Goal: Task Accomplishment & Management: Manage account settings

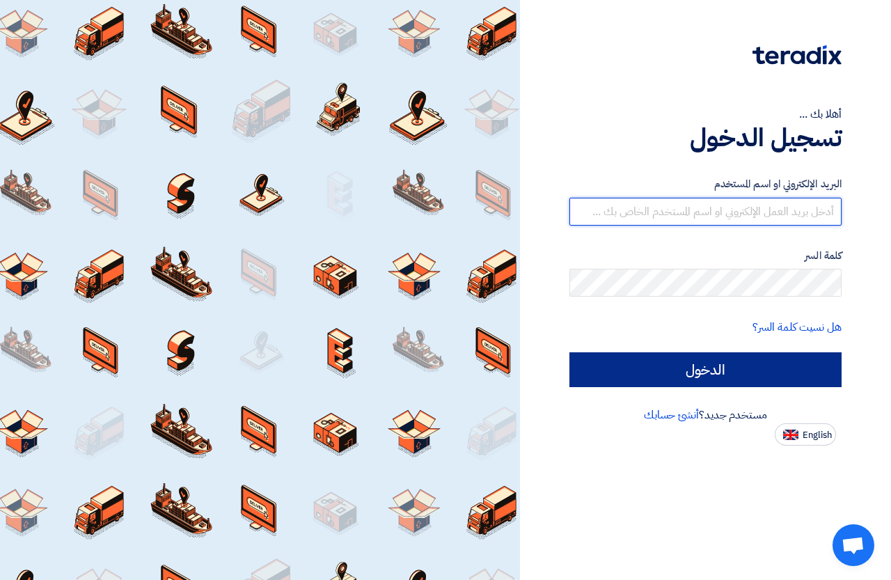
type input "[EMAIL_ADDRESS][DOMAIN_NAME]"
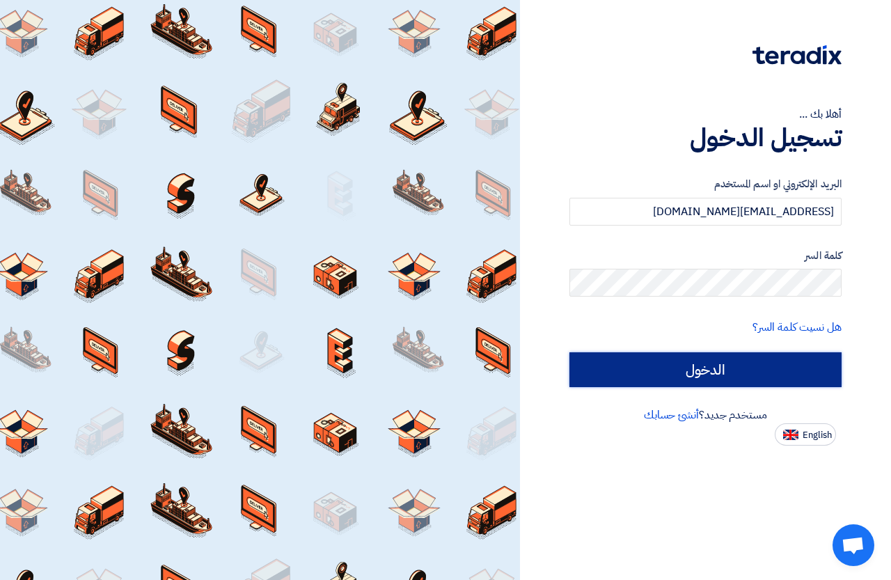
click at [748, 374] on input "الدخول" at bounding box center [705, 369] width 272 height 35
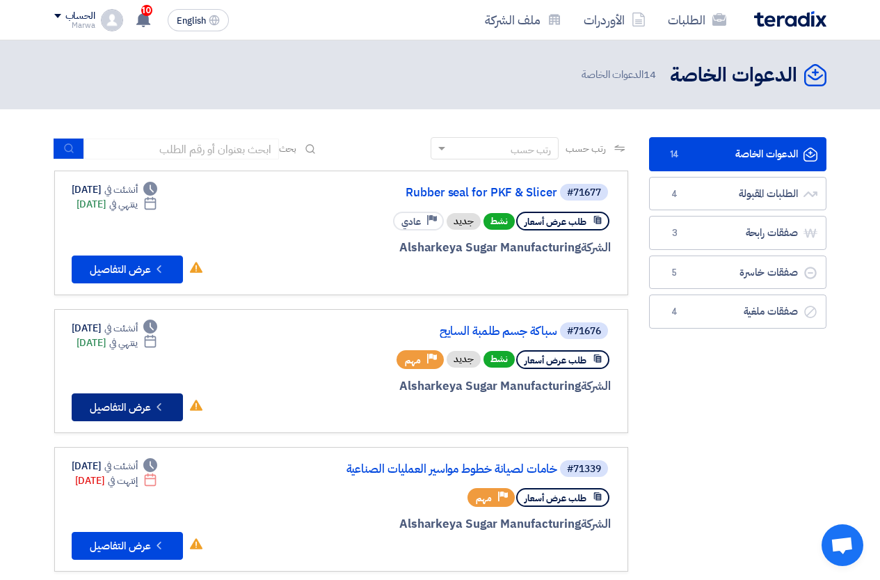
click at [111, 404] on button "Check details عرض التفاصيل" at bounding box center [127, 407] width 111 height 28
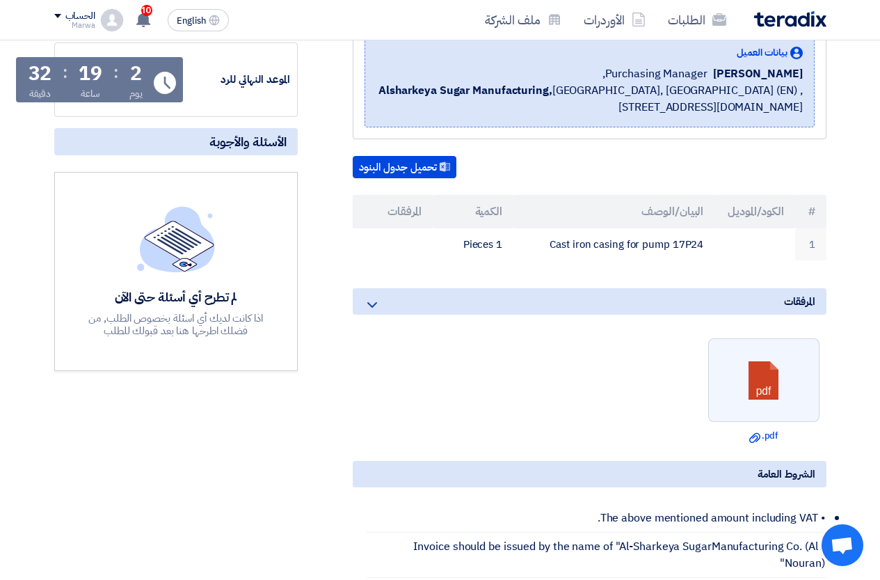
scroll to position [209, 0]
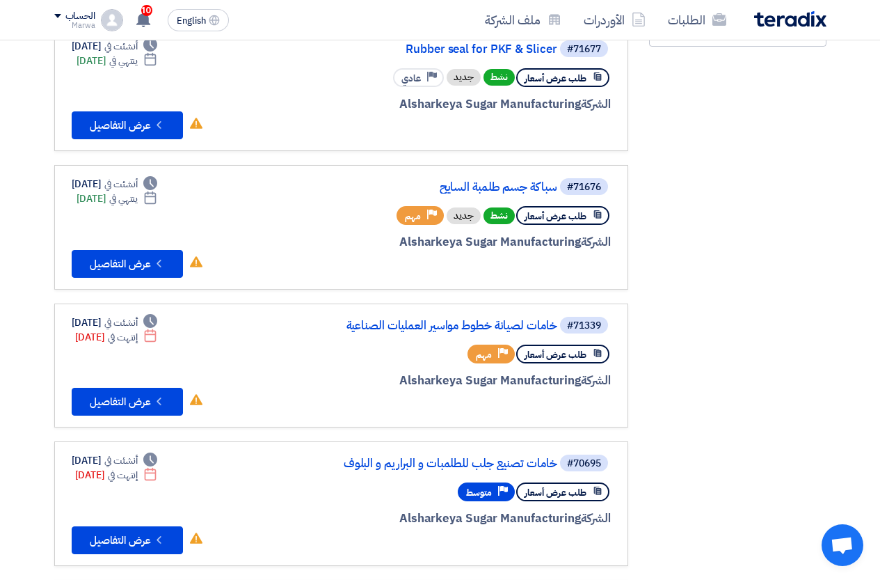
scroll to position [278, 0]
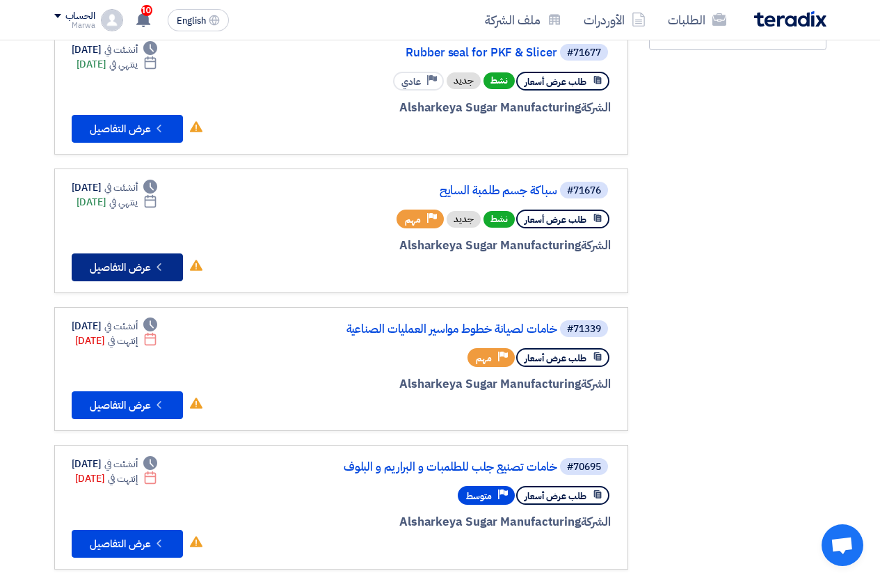
click at [122, 269] on button "Check details عرض التفاصيل" at bounding box center [127, 267] width 111 height 28
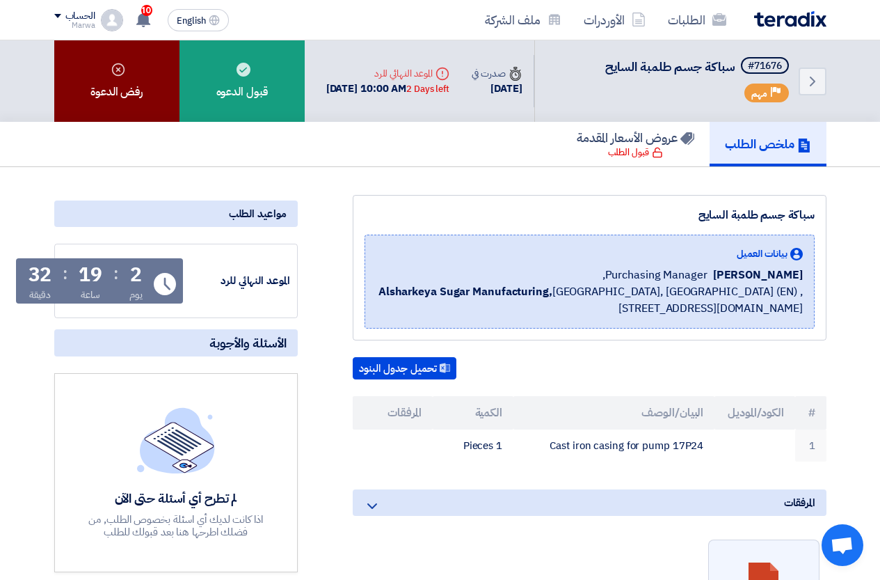
click at [116, 77] on div "رفض الدعوة" at bounding box center [116, 80] width 125 height 81
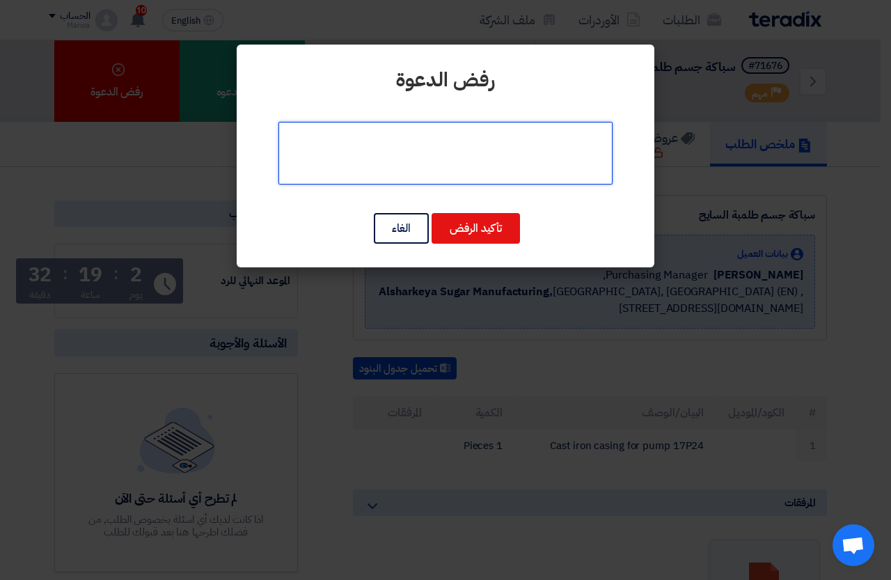
click at [476, 143] on textarea at bounding box center [445, 153] width 334 height 63
click at [416, 131] on textarea at bounding box center [445, 153] width 334 height 63
type textarea "[GEOGRAPHIC_DATA] استانلس فقط"
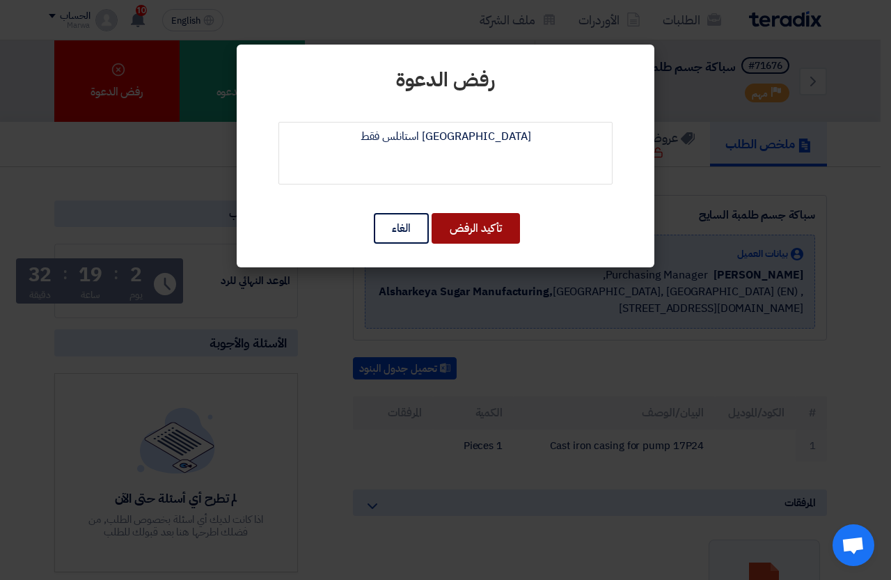
click at [453, 221] on button "تأكيد الرفض" at bounding box center [475, 228] width 88 height 31
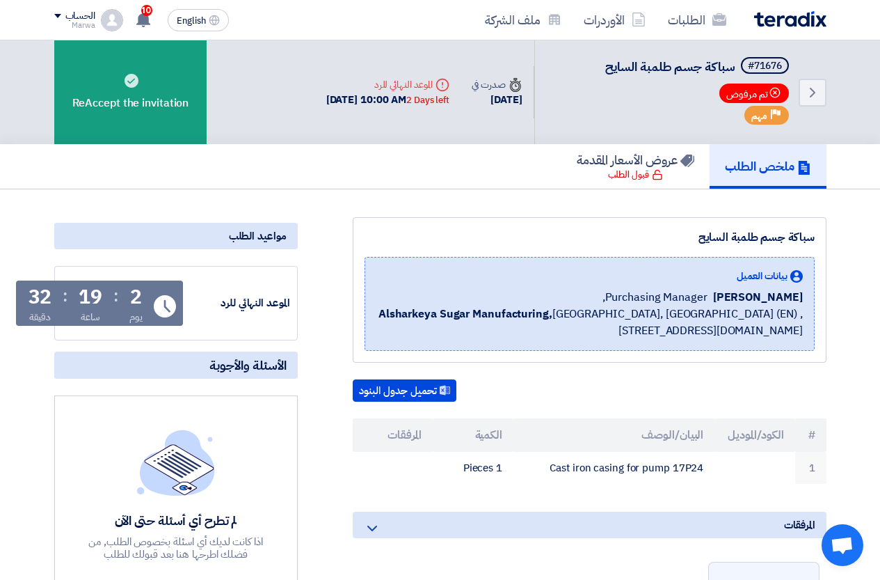
click at [821, 22] on img at bounding box center [790, 19] width 72 height 16
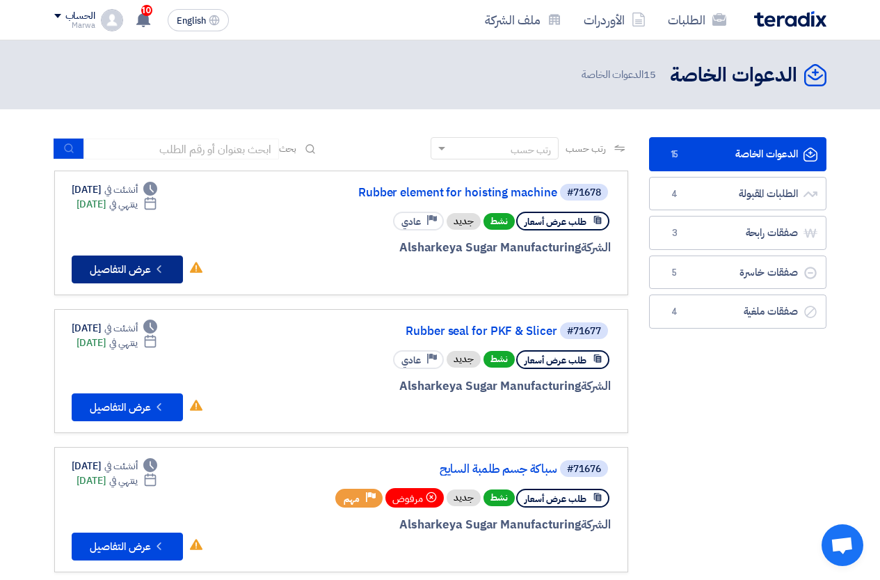
click at [159, 270] on use at bounding box center [159, 269] width 4 height 8
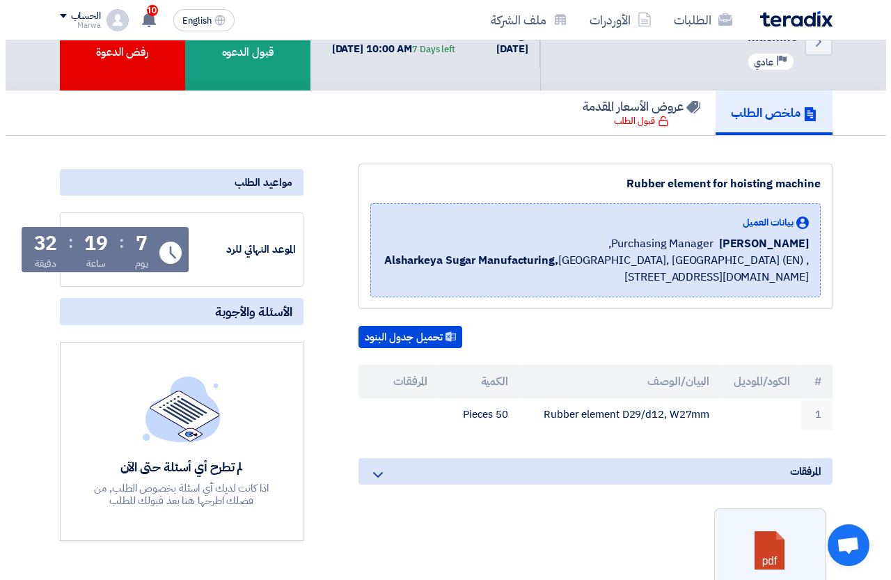
scroll to position [70, 0]
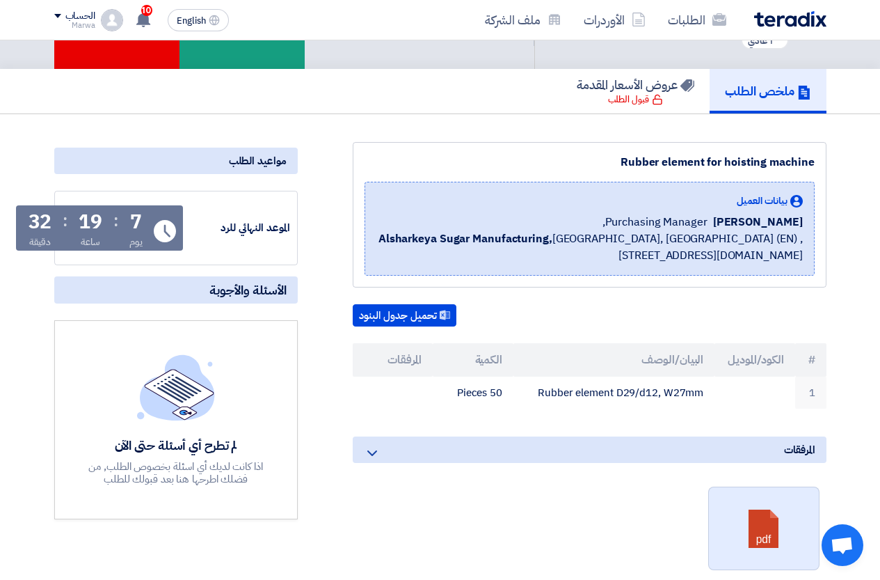
click at [756, 492] on link at bounding box center [764, 528] width 111 height 83
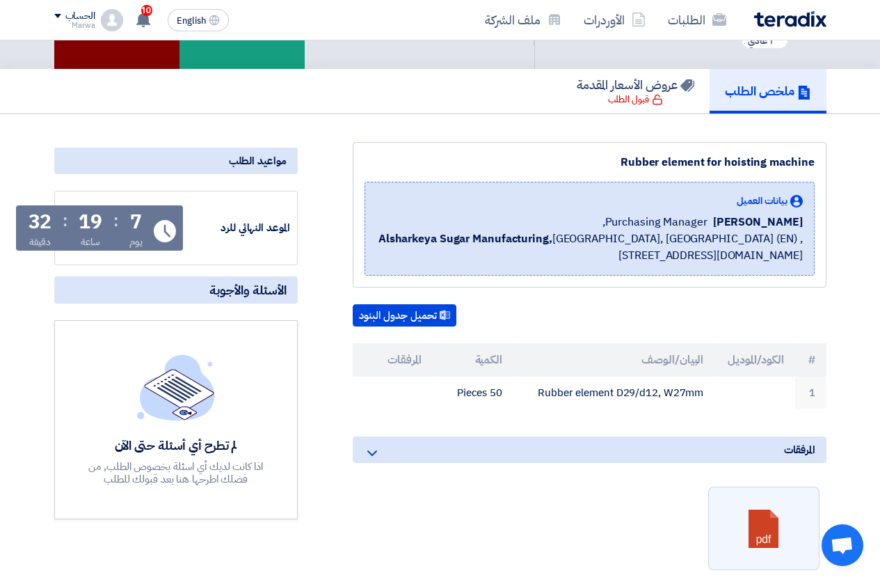
click at [138, 49] on div "رفض الدعوة" at bounding box center [116, 20] width 125 height 98
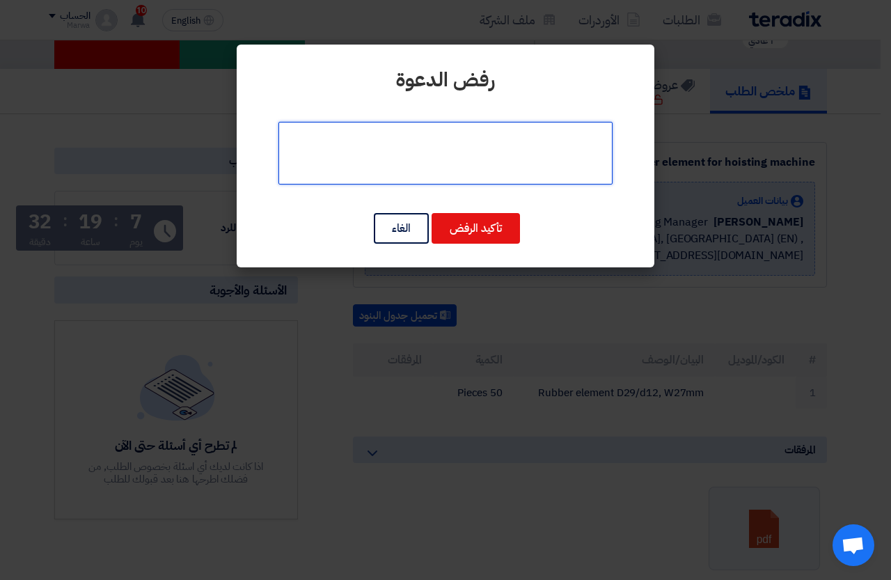
click at [478, 152] on textarea at bounding box center [445, 153] width 334 height 63
type textarea "[GEOGRAPHIC_DATA] استانلس فقط"
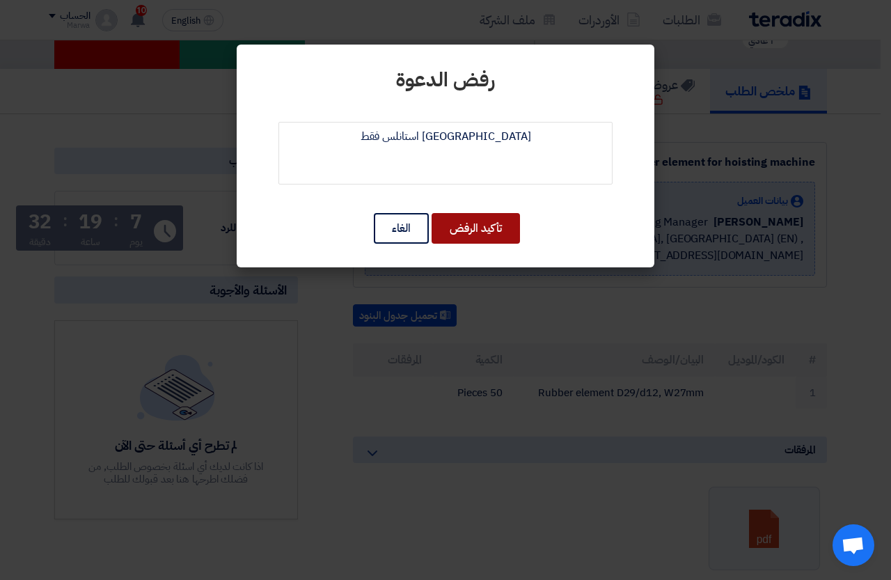
click at [453, 239] on button "تأكيد الرفض" at bounding box center [475, 228] width 88 height 31
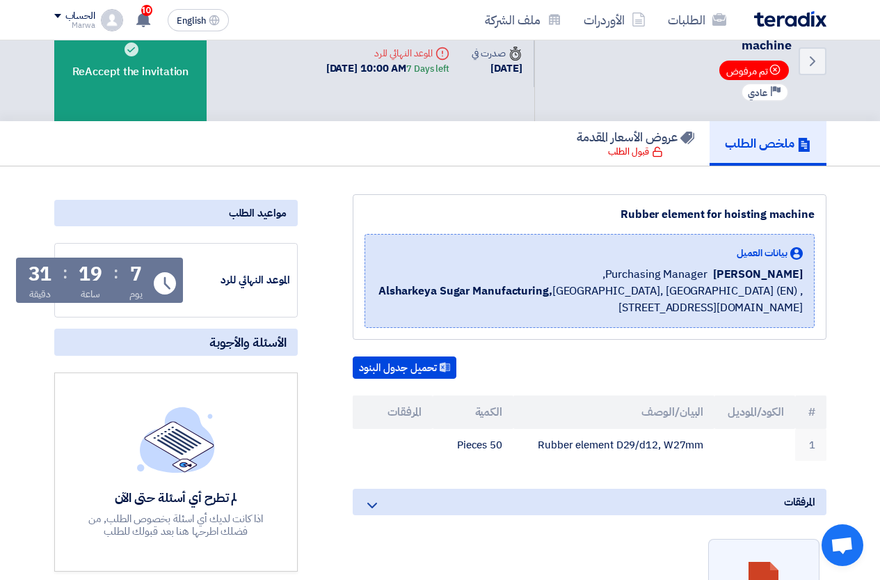
scroll to position [0, 0]
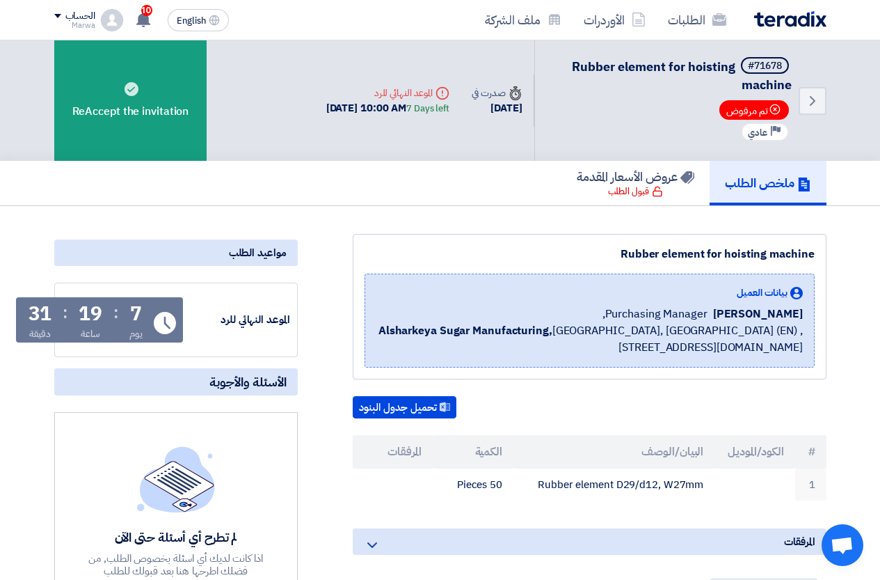
click at [794, 22] on img at bounding box center [790, 19] width 72 height 16
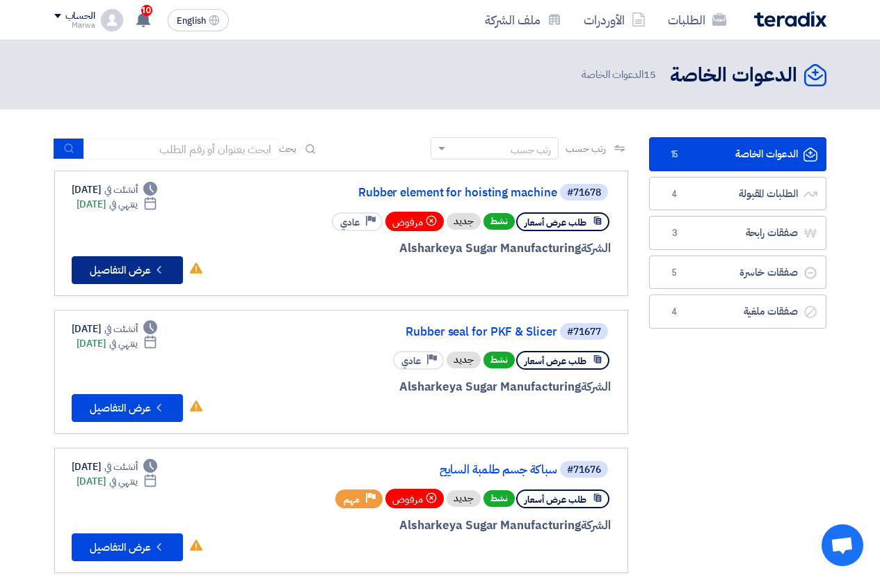
click at [140, 264] on button "Check details عرض التفاصيل" at bounding box center [127, 270] width 111 height 28
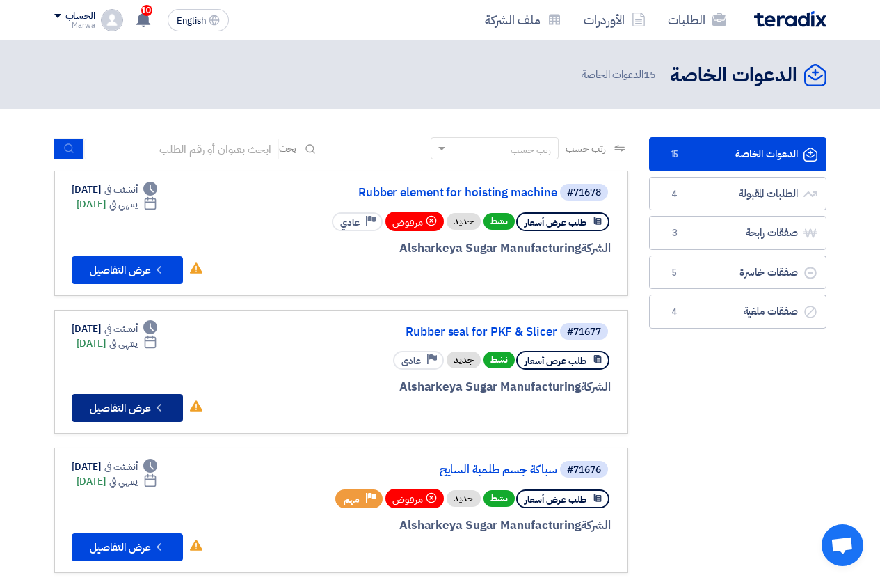
click at [138, 404] on button "Check details عرض التفاصيل" at bounding box center [127, 408] width 111 height 28
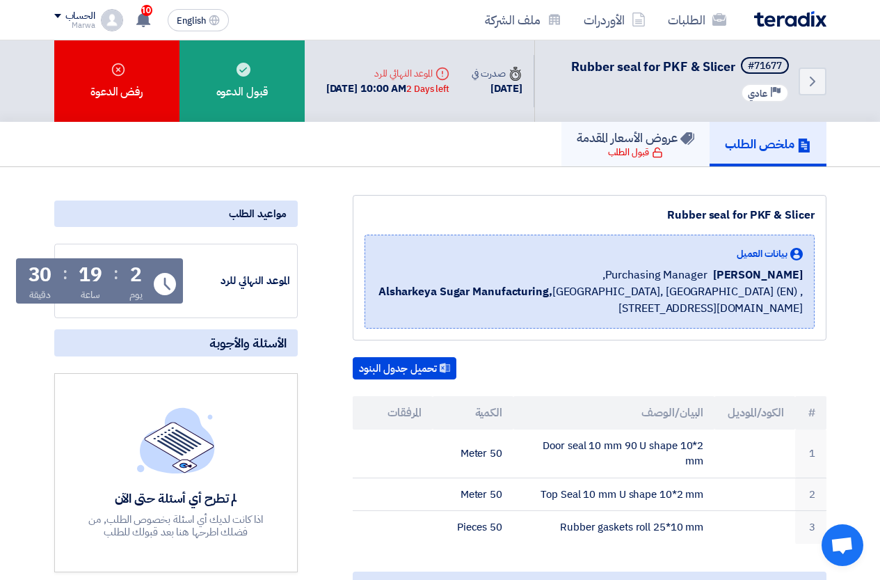
click at [673, 148] on link "عروض الأسعار المقدمة قبول الطلب" at bounding box center [635, 144] width 148 height 45
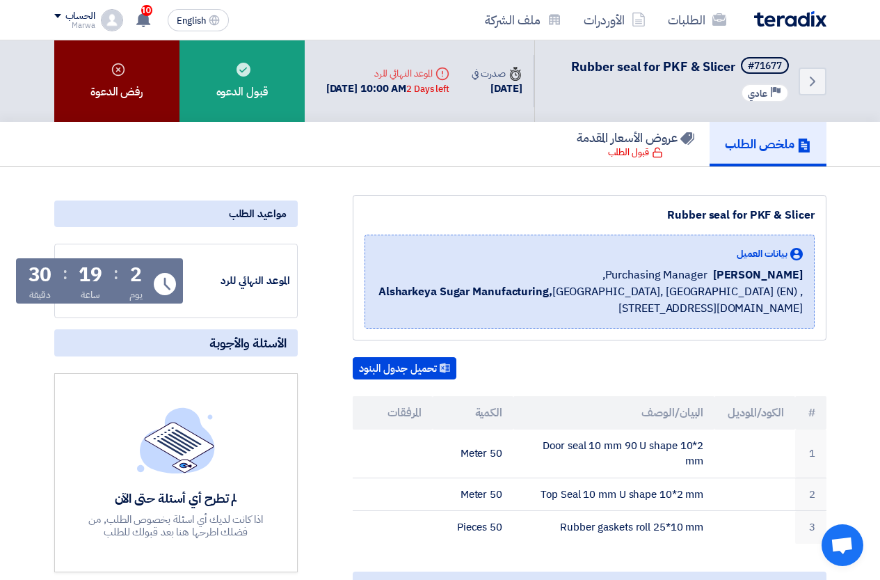
click at [93, 83] on div "رفض الدعوة" at bounding box center [116, 80] width 125 height 81
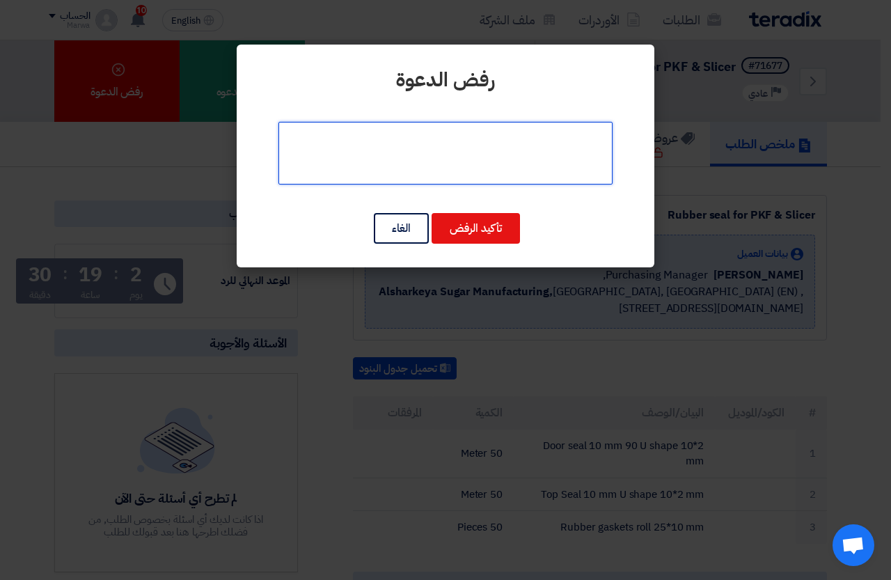
click at [415, 143] on textarea at bounding box center [445, 153] width 334 height 63
type textarea "[GEOGRAPHIC_DATA] استانلس فقط"
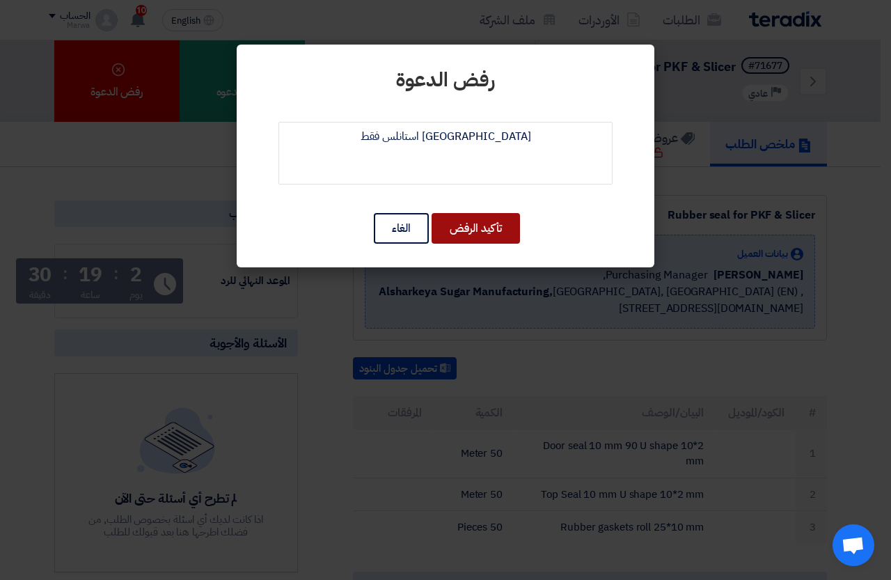
click at [446, 224] on button "تأكيد الرفض" at bounding box center [475, 228] width 88 height 31
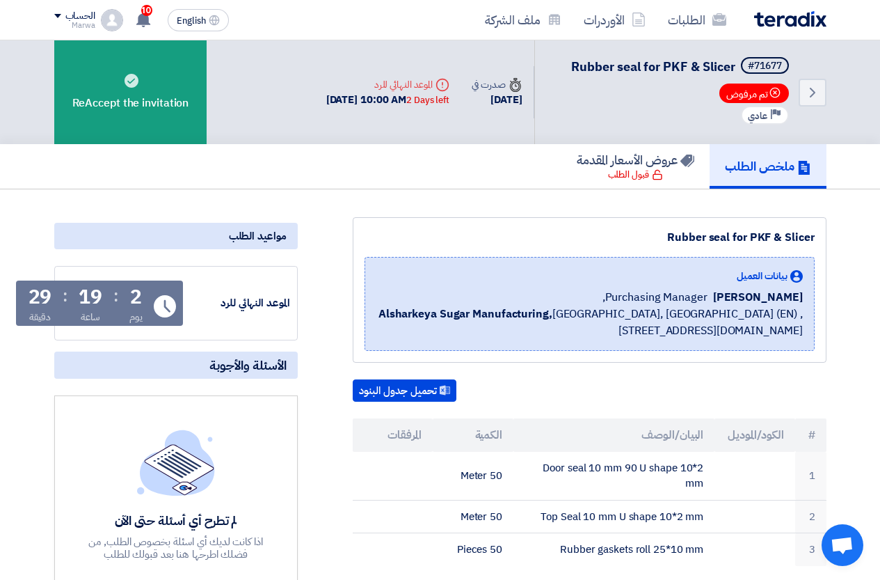
click at [805, 13] on img at bounding box center [790, 19] width 72 height 16
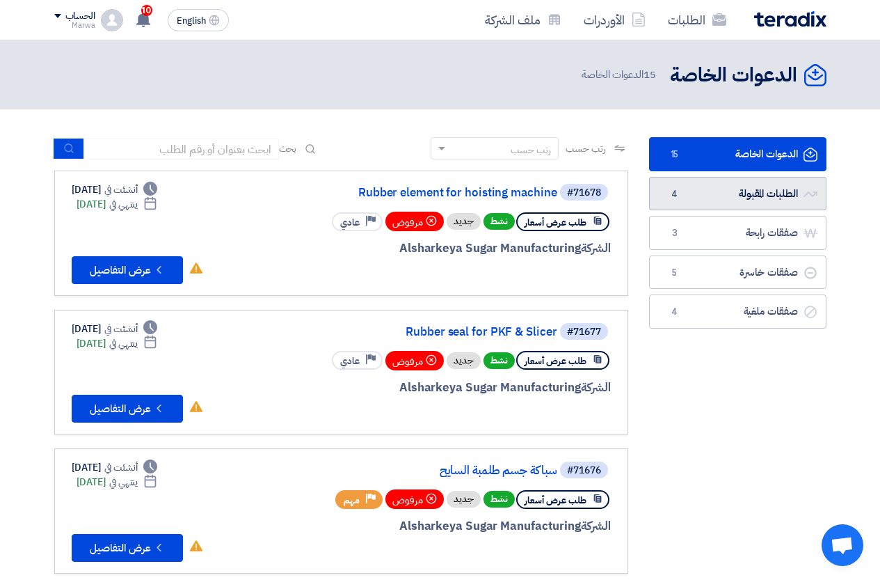
click at [740, 186] on link "الطلبات المقبولة الطلبات المقبولة 4" at bounding box center [737, 194] width 177 height 34
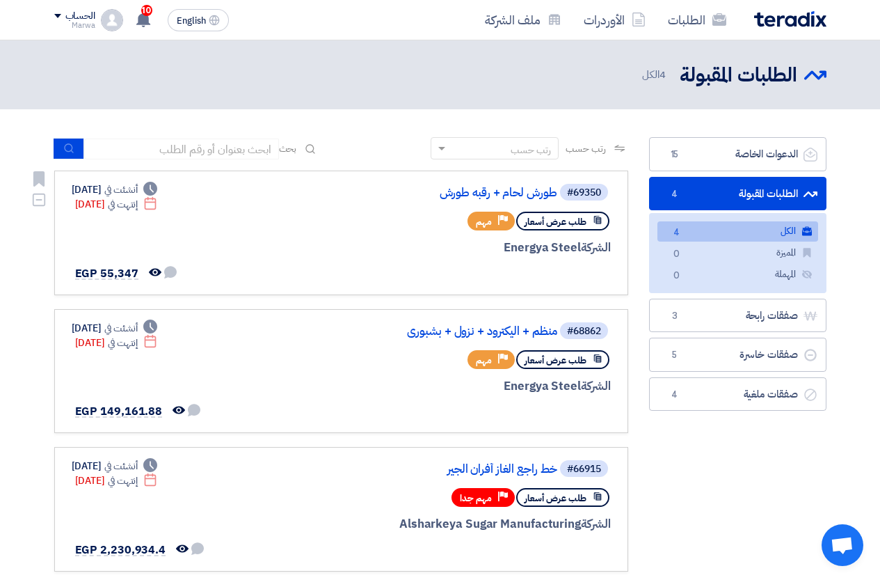
click at [307, 238] on div "#69350 طورش لحام + رقبه طورش طلب عرض أسعار Priority مهم الشركة Energya Steel" at bounding box center [443, 232] width 335 height 101
click at [465, 184] on div "#69350 طورش لحام + رقبه طورش" at bounding box center [443, 191] width 335 height 19
click at [468, 191] on link "طورش لحام + رقبه طورش" at bounding box center [418, 192] width 278 height 13
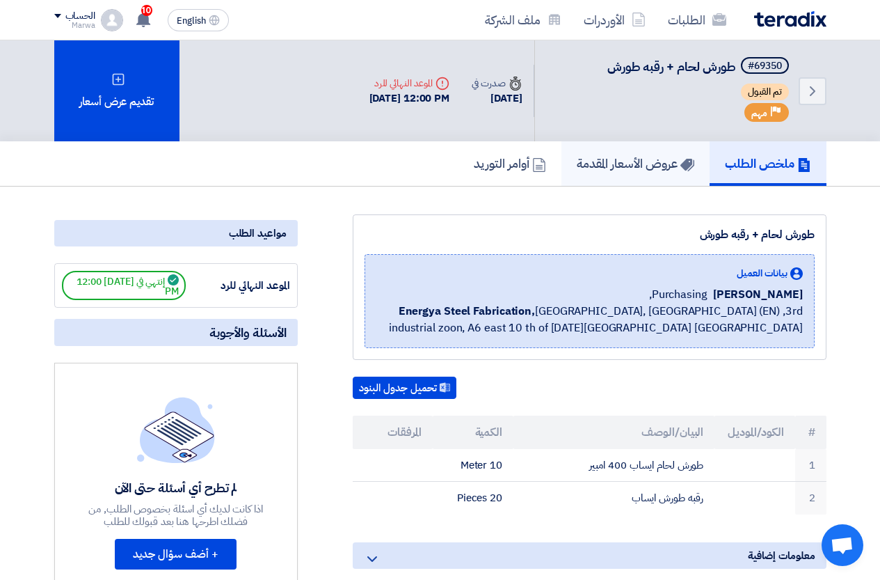
click at [596, 157] on h5 "عروض الأسعار المقدمة" at bounding box center [636, 163] width 118 height 16
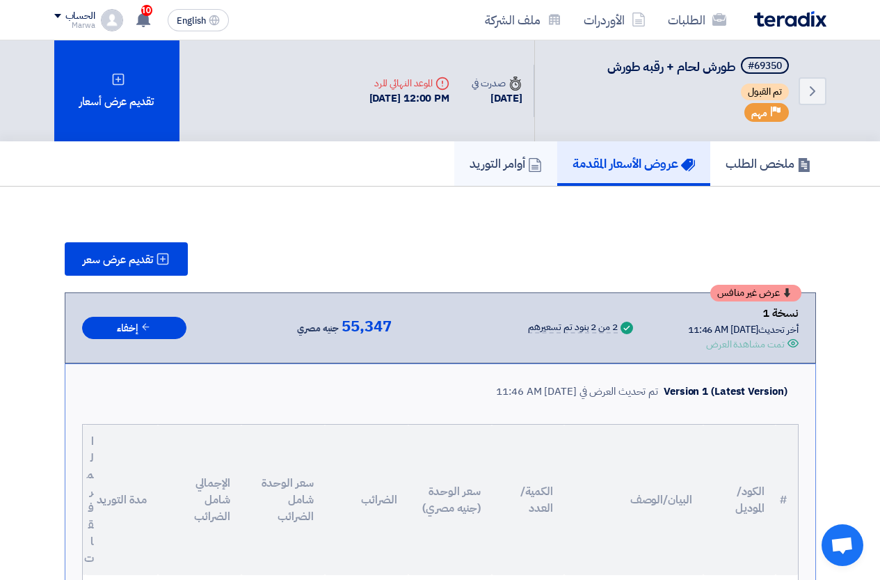
click at [511, 162] on h5 "أوامر التوريد" at bounding box center [506, 163] width 72 height 16
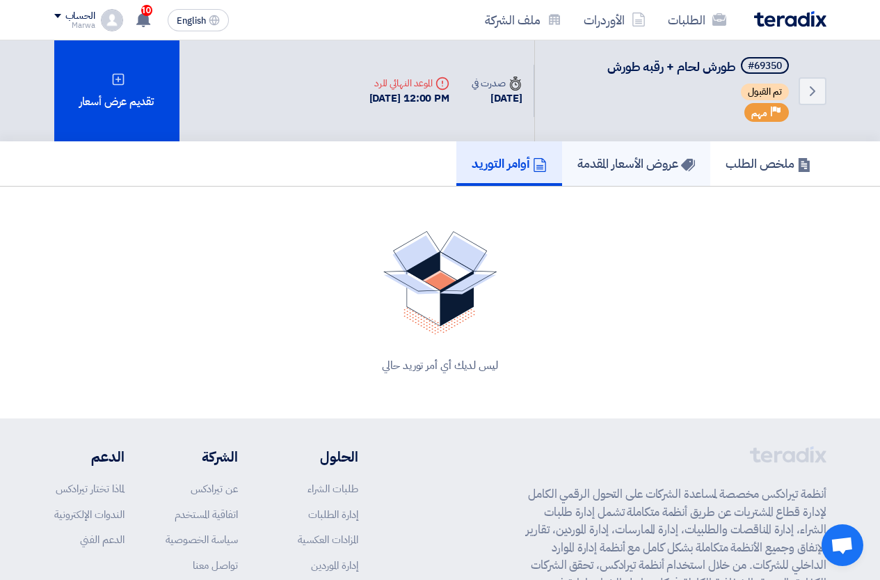
click at [606, 162] on h5 "عروض الأسعار المقدمة" at bounding box center [636, 163] width 118 height 16
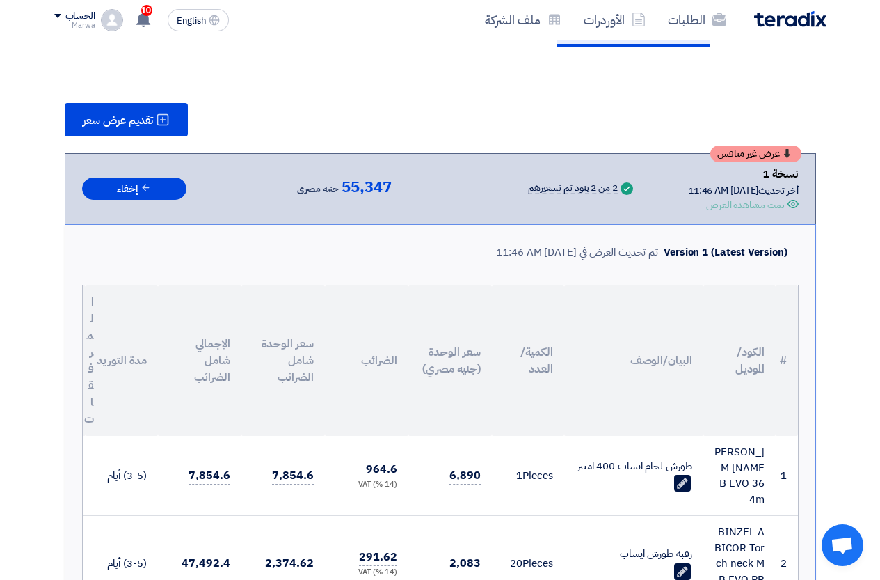
scroll to position [209, 0]
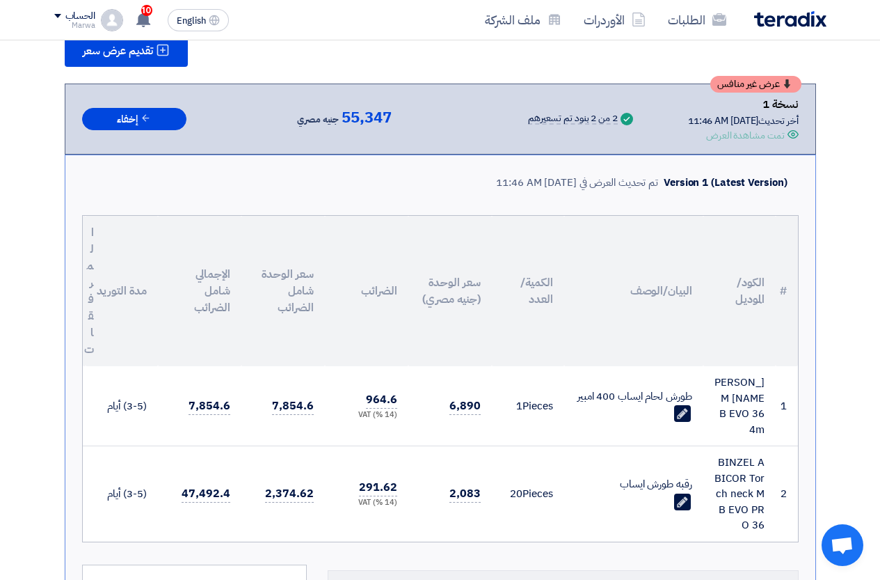
click at [697, 144] on div "عرض غير منافس نسخة 1 أخر تحديث [DATE] 11:46 AM Offer is Seen تمت مشاهدة العرض S…" at bounding box center [440, 118] width 751 height 71
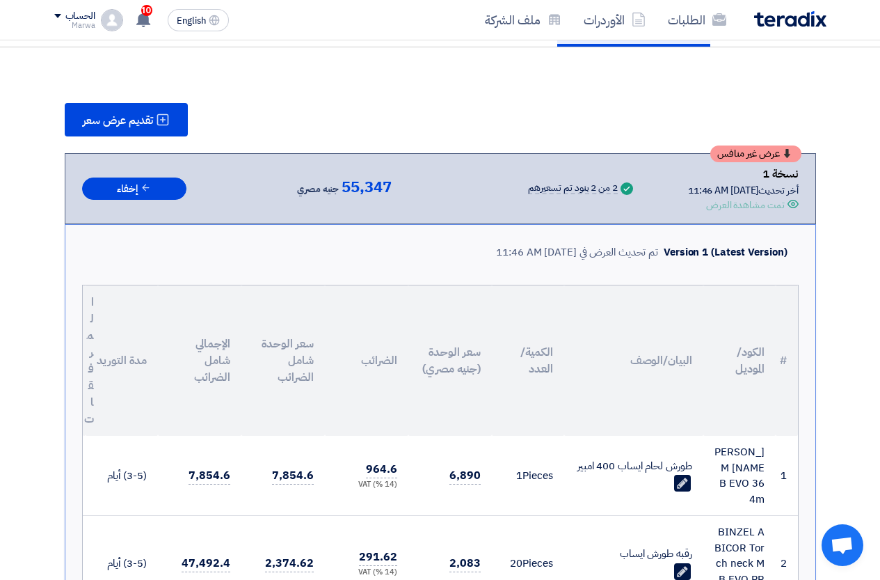
scroll to position [0, 0]
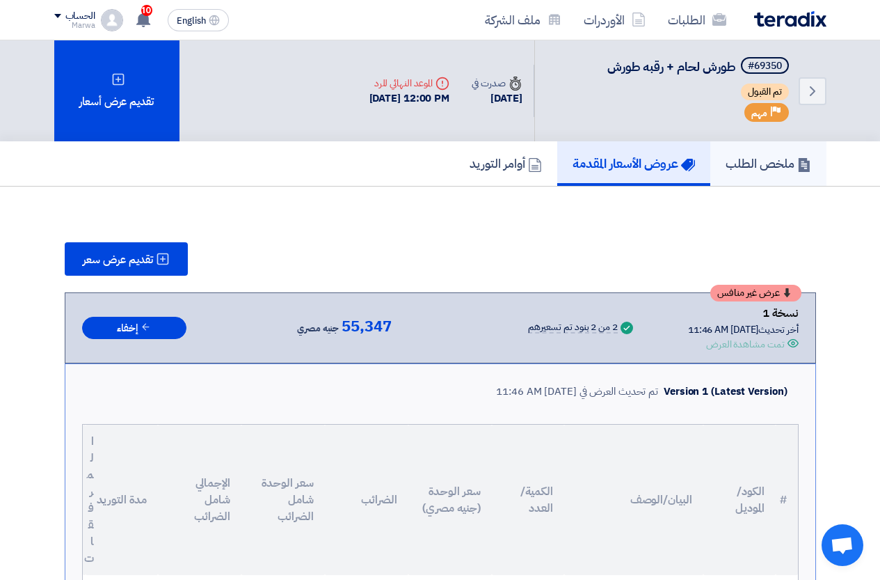
click at [774, 171] on h5 "ملخص الطلب" at bounding box center [769, 163] width 86 height 16
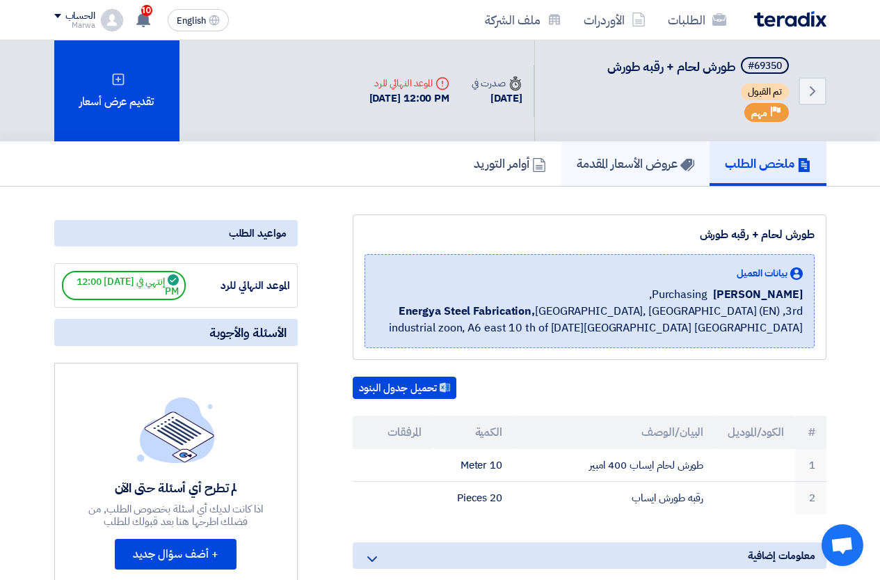
click at [641, 167] on h5 "عروض الأسعار المقدمة" at bounding box center [636, 163] width 118 height 16
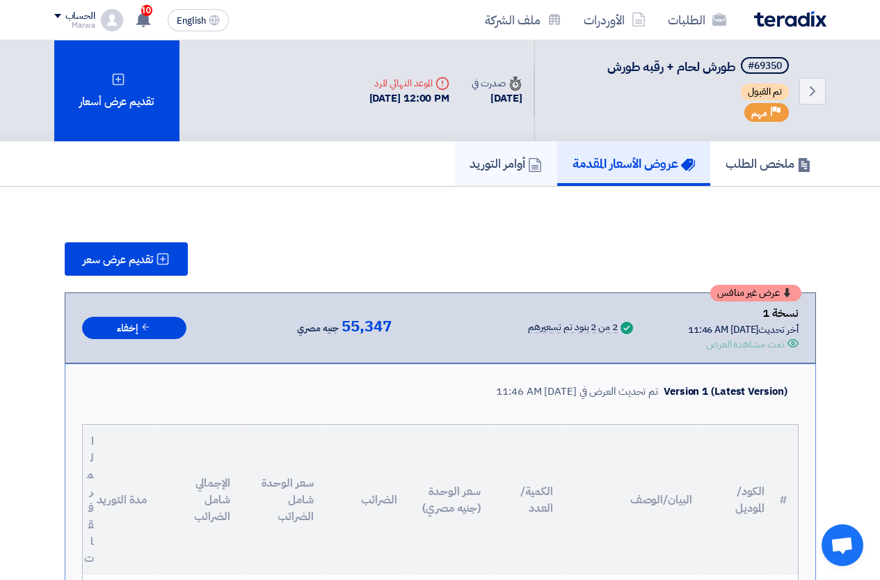
drag, startPoint x: 481, startPoint y: 164, endPoint x: 589, endPoint y: 209, distance: 116.7
click at [483, 165] on h5 "أوامر التوريد" at bounding box center [506, 163] width 72 height 16
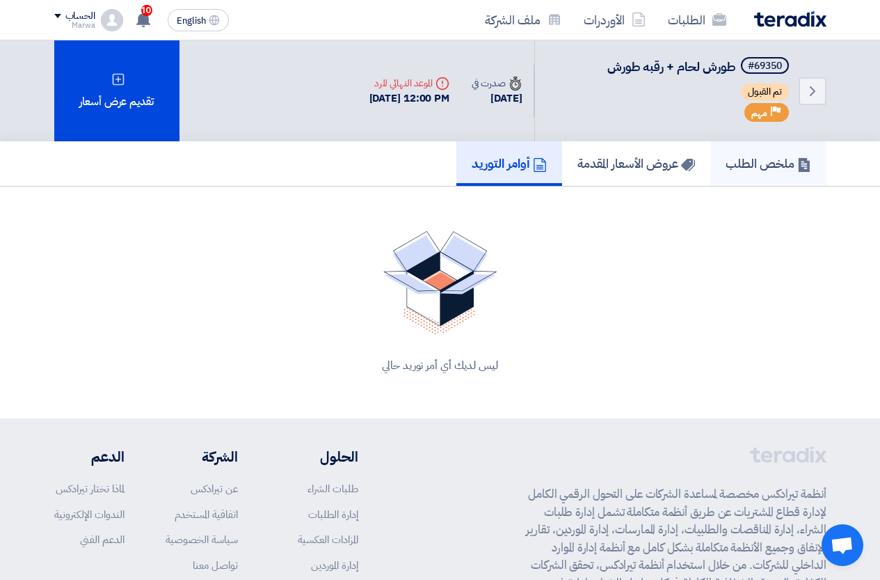
click at [783, 155] on h5 "ملخص الطلب" at bounding box center [769, 163] width 86 height 16
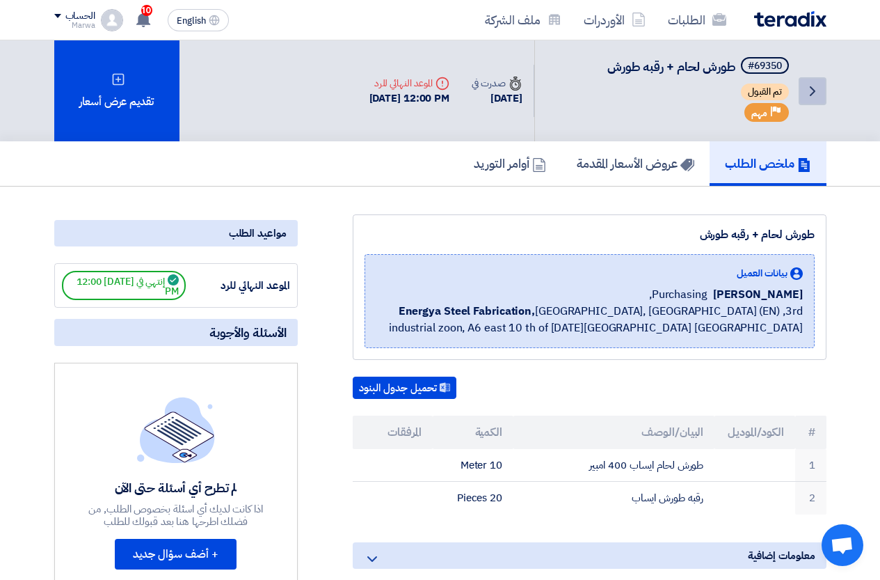
click at [819, 88] on icon "Back" at bounding box center [812, 91] width 17 height 17
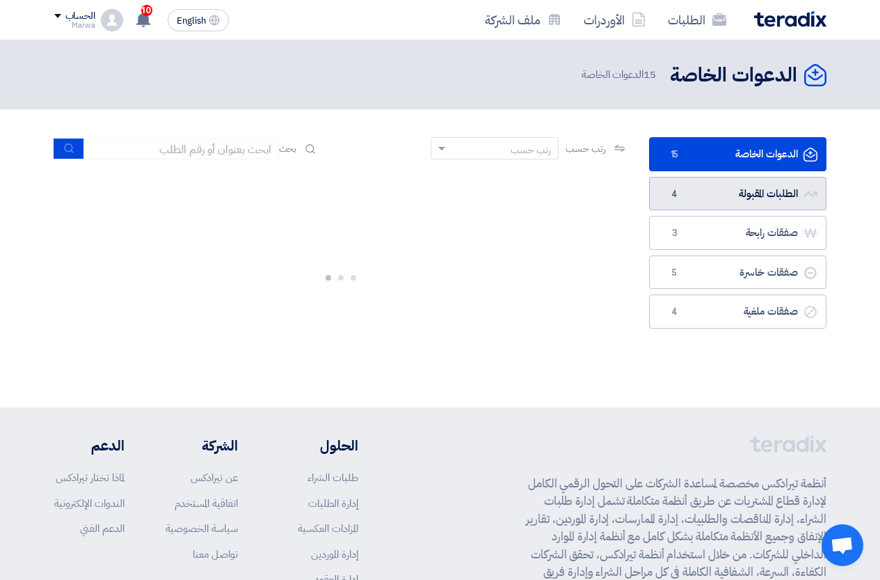
click at [706, 201] on link "الطلبات المقبولة الطلبات المقبولة 4" at bounding box center [737, 194] width 177 height 34
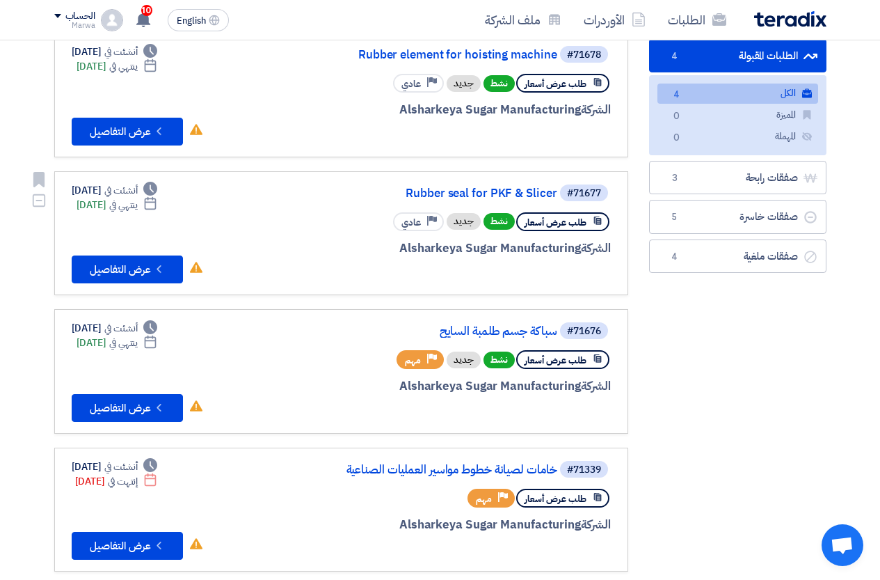
scroll to position [139, 0]
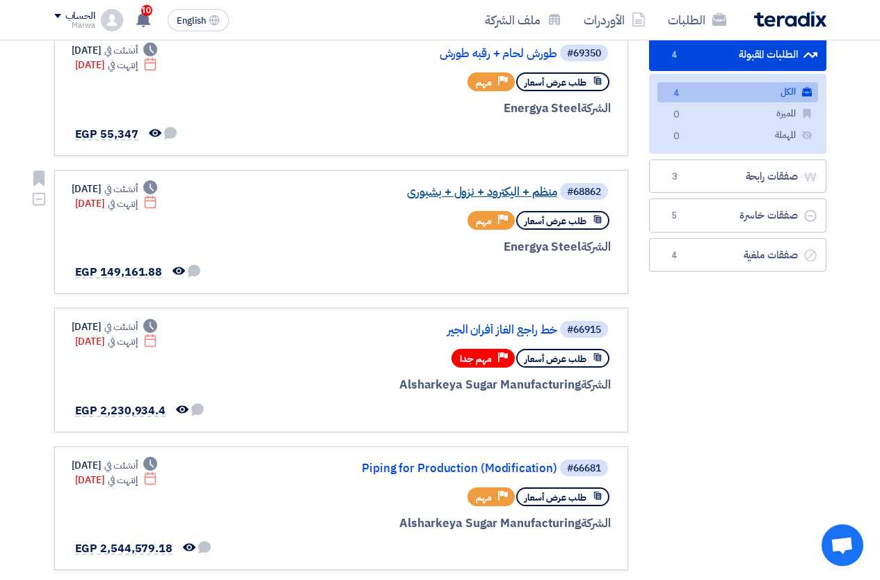
click at [432, 189] on link "منظم + اليكترود + نزول + بشبوري" at bounding box center [418, 192] width 278 height 13
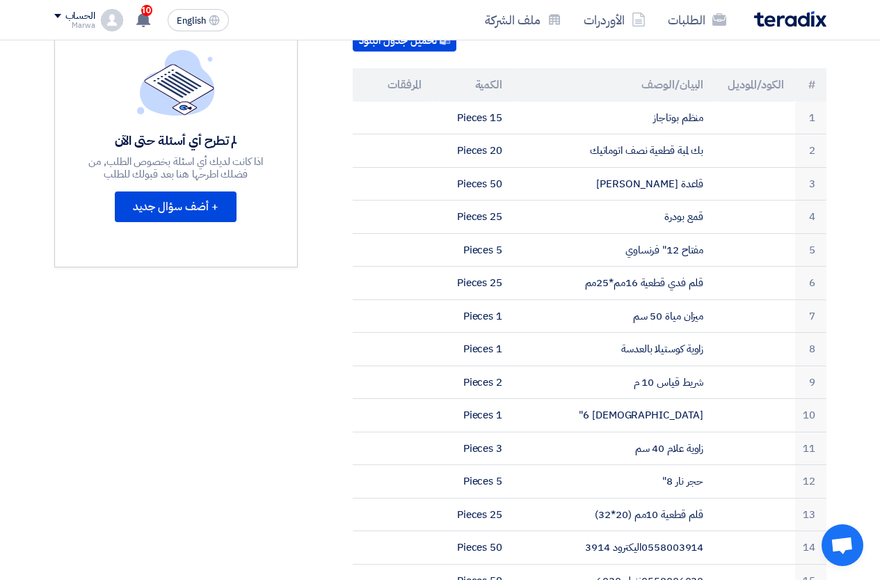
scroll to position [70, 0]
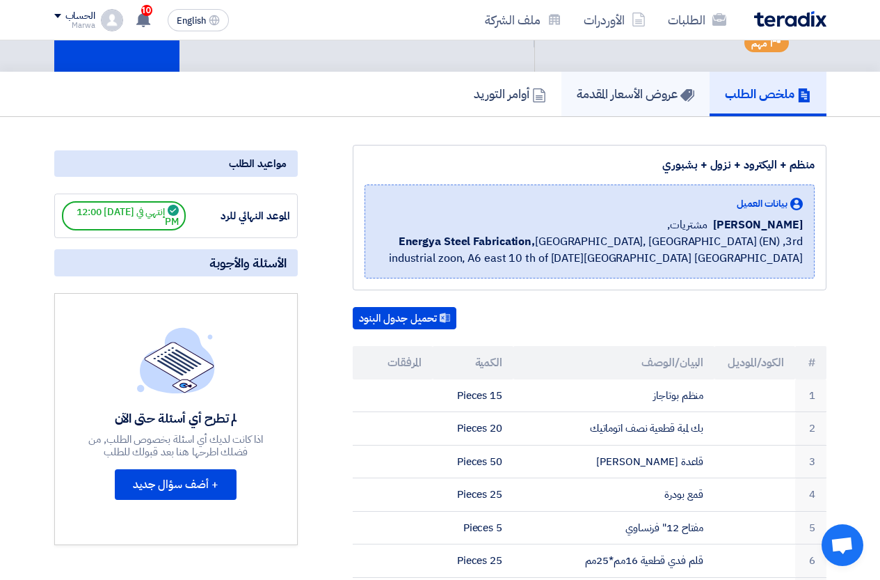
click at [652, 94] on h5 "عروض الأسعار المقدمة" at bounding box center [636, 94] width 118 height 16
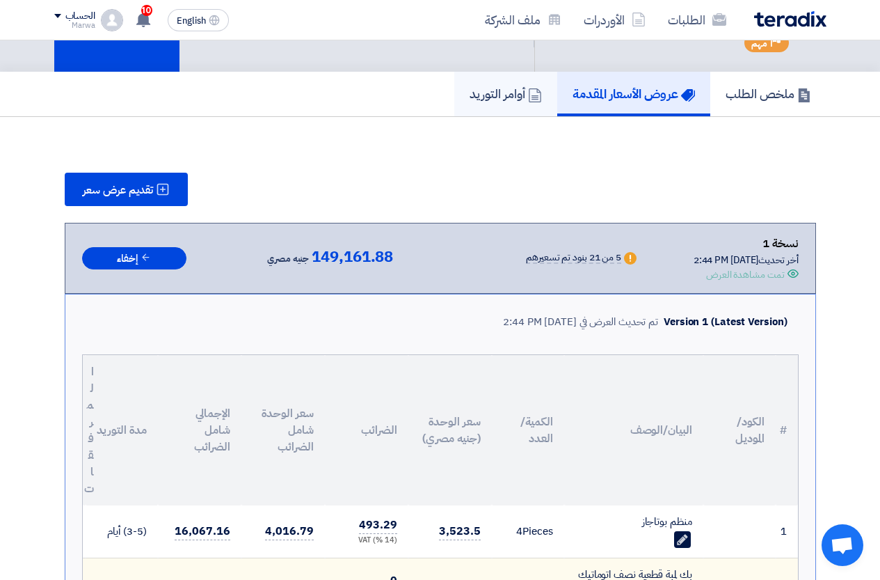
click at [493, 93] on h5 "أوامر التوريد" at bounding box center [506, 94] width 72 height 16
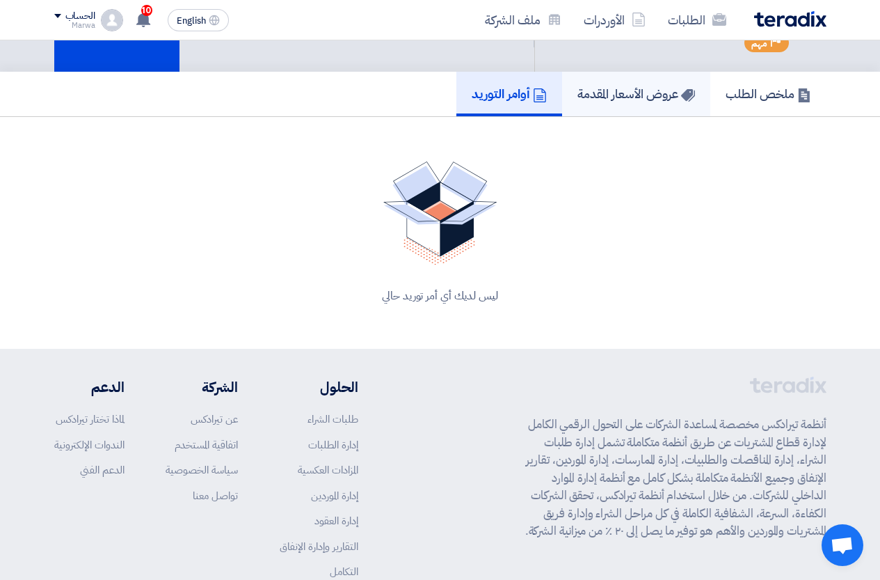
click at [623, 105] on link "عروض الأسعار المقدمة" at bounding box center [636, 94] width 148 height 45
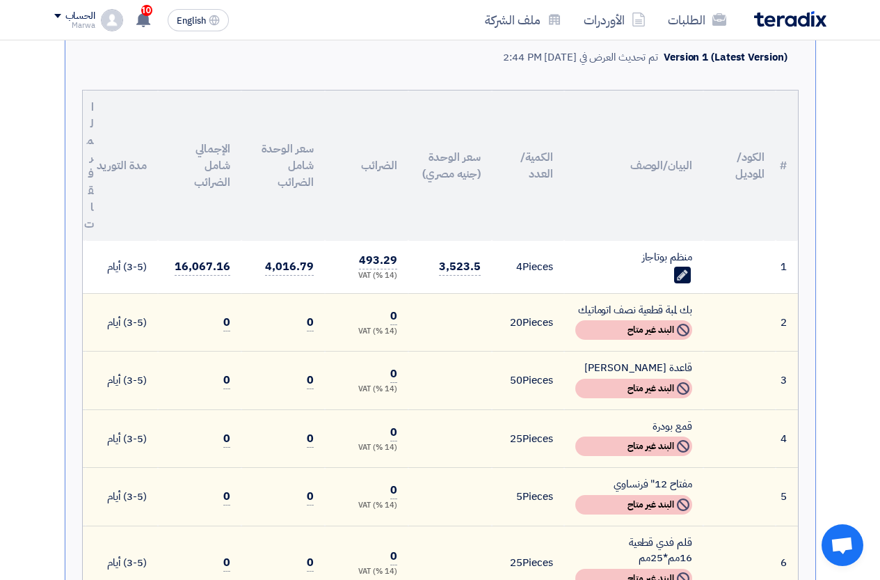
scroll to position [209, 0]
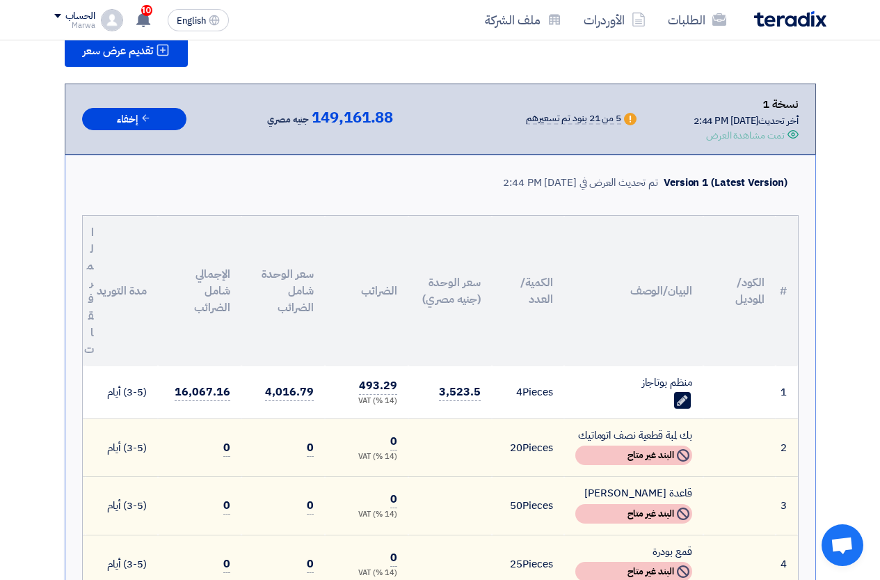
click at [694, 103] on div "نسخة 1" at bounding box center [746, 104] width 105 height 18
click at [556, 125] on div "Warn 5 من 21 بنود تم تسعيرهم" at bounding box center [549, 119] width 181 height 21
click at [556, 120] on div "5 من 21 بنود تم تسعيرهم" at bounding box center [573, 118] width 95 height 11
drag, startPoint x: 599, startPoint y: 118, endPoint x: 548, endPoint y: 117, distance: 51.5
click at [548, 117] on div "Warn 5 من 21 بنود تم تسعيرهم" at bounding box center [549, 118] width 181 height 15
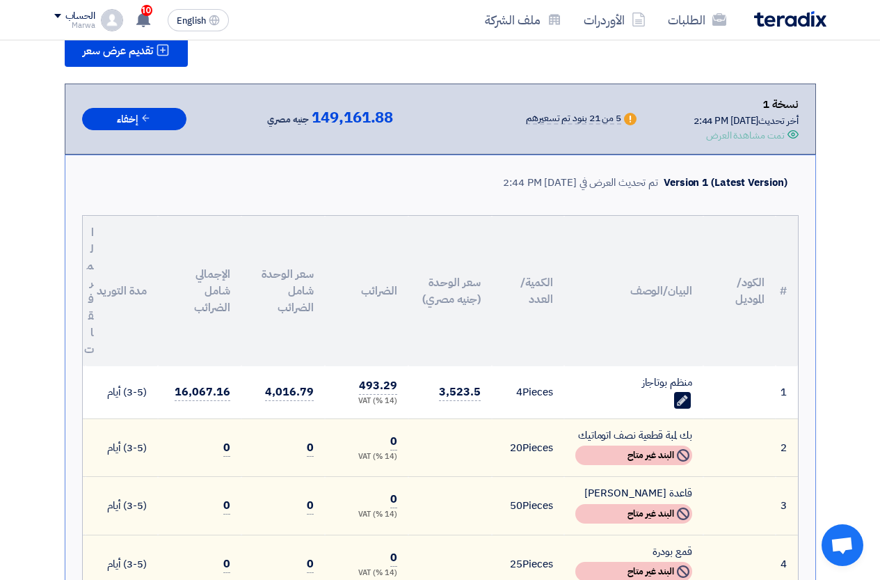
click at [624, 118] on icon "Warn" at bounding box center [630, 119] width 13 height 13
click at [624, 119] on icon "Warn" at bounding box center [630, 119] width 13 height 13
click at [632, 126] on div "نسخة 1 أخر تحديث [DATE] 2:44 PM Offer is Seen تمت مشاهدة العرض Warn 5 من 21 بنو…" at bounding box center [440, 118] width 717 height 47
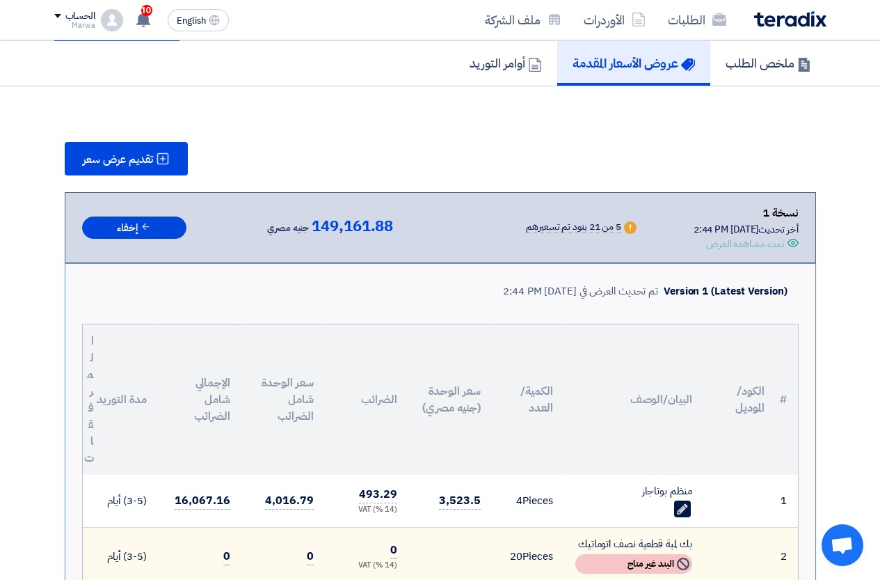
scroll to position [0, 0]
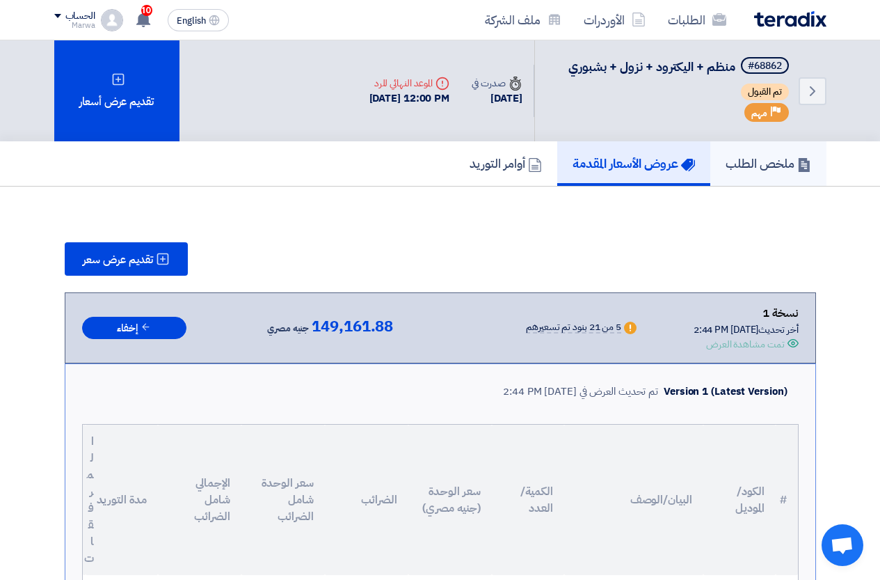
click at [769, 156] on h5 "ملخص الطلب" at bounding box center [769, 163] width 86 height 16
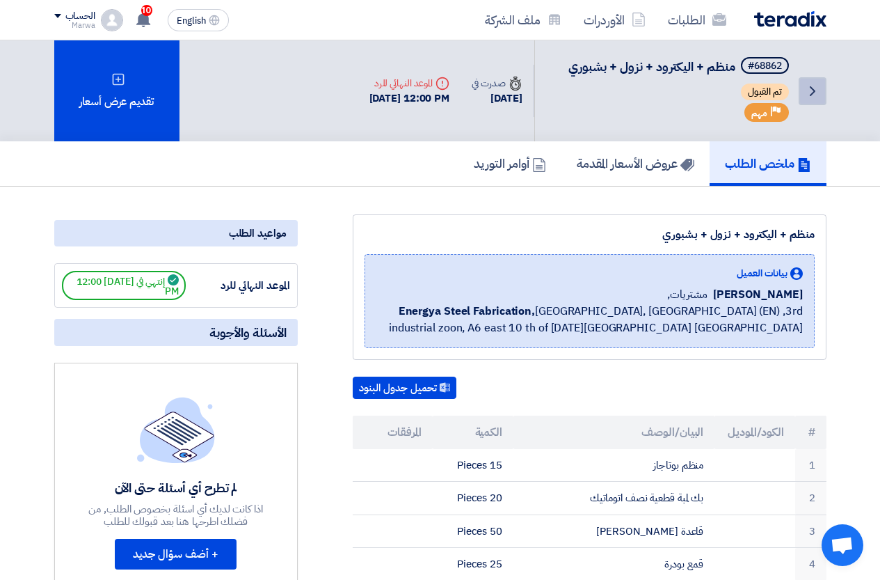
click at [815, 81] on link "Back" at bounding box center [813, 91] width 28 height 28
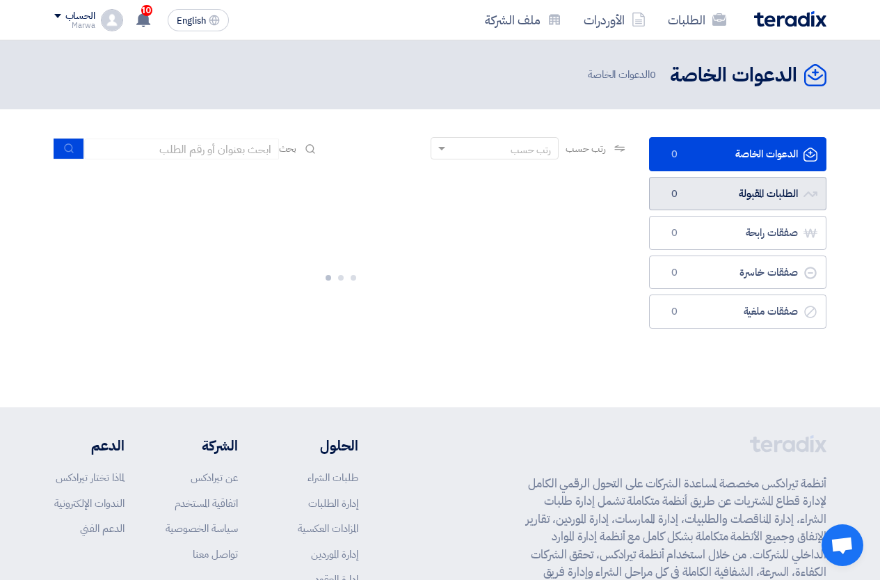
click at [685, 199] on link "الطلبات المقبولة الطلبات المقبولة 0" at bounding box center [737, 194] width 177 height 34
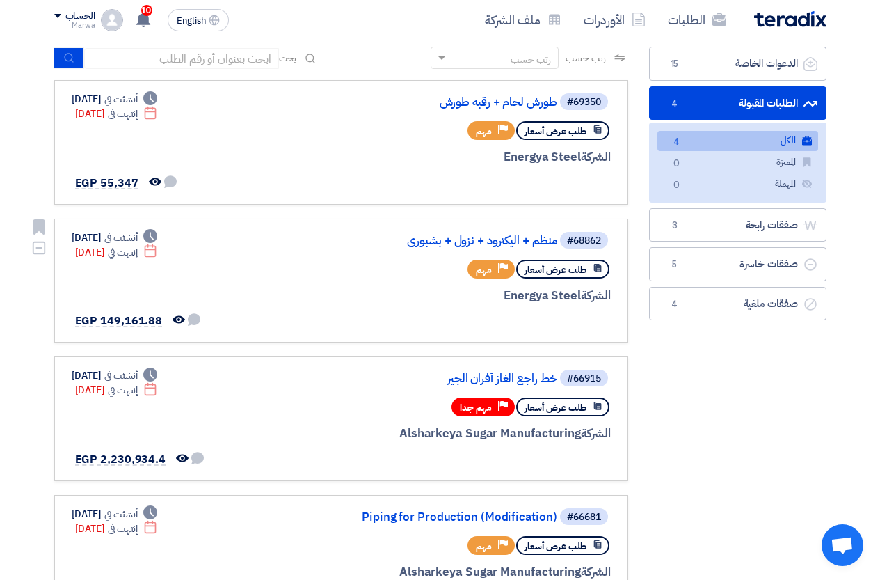
scroll to position [209, 0]
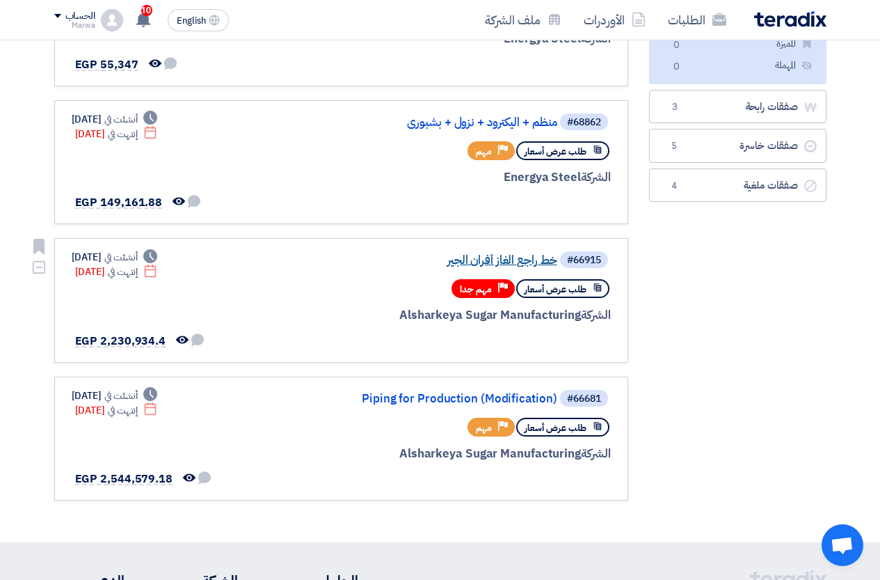
click at [466, 260] on link "خط راجع الغاز أفران الجير" at bounding box center [418, 260] width 278 height 13
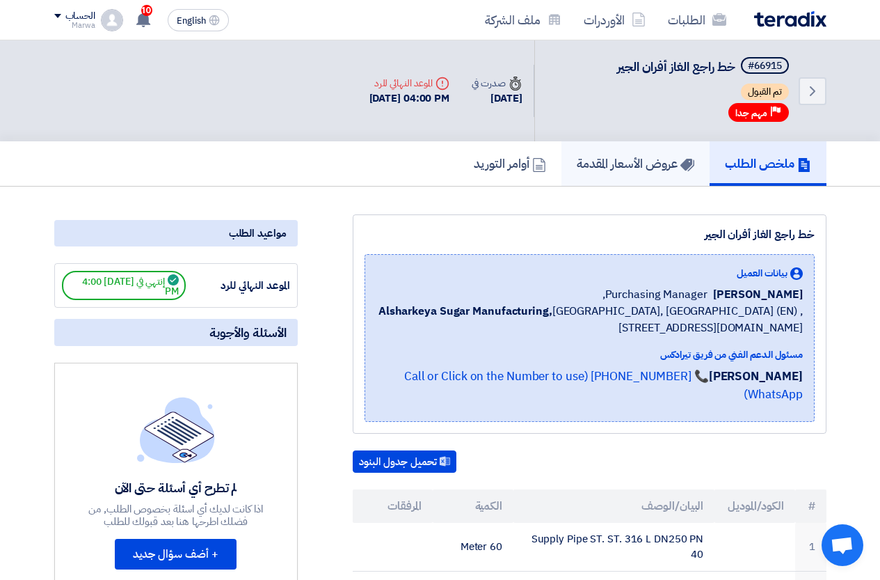
click at [619, 175] on link "عروض الأسعار المقدمة" at bounding box center [635, 163] width 148 height 45
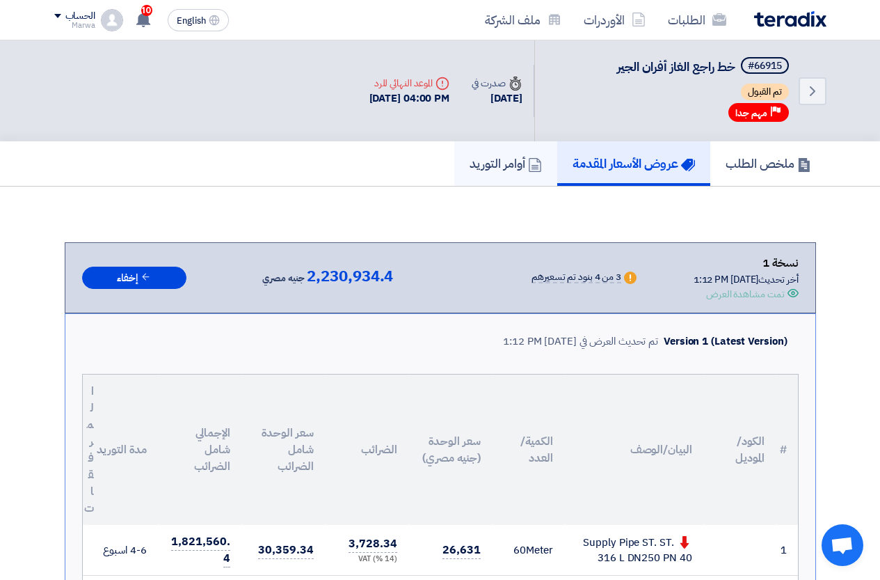
click at [454, 154] on link "أوامر التوريد" at bounding box center [505, 163] width 103 height 45
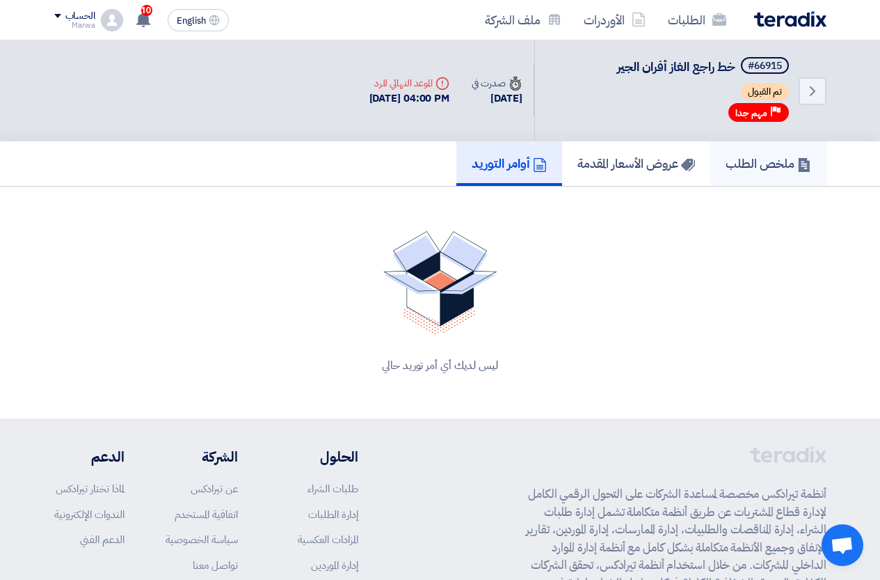
click at [774, 157] on h5 "ملخص الطلب" at bounding box center [769, 163] width 86 height 16
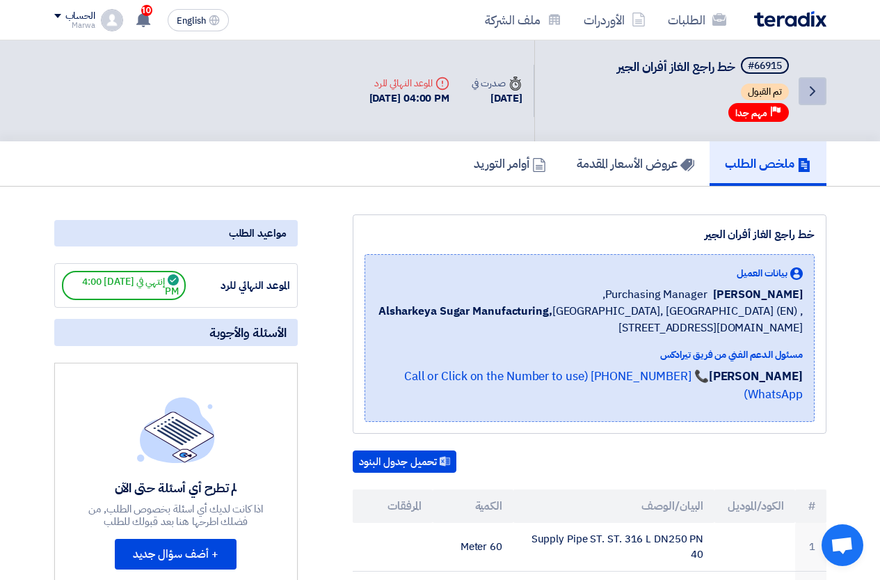
click at [813, 87] on icon "Back" at bounding box center [812, 91] width 17 height 17
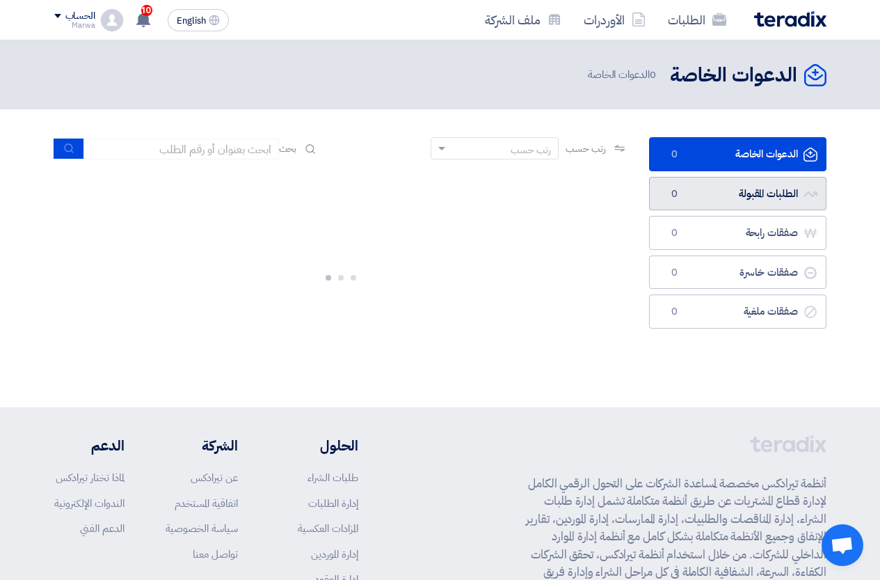
click at [758, 193] on link "الطلبات المقبولة الطلبات المقبولة 0" at bounding box center [737, 194] width 177 height 34
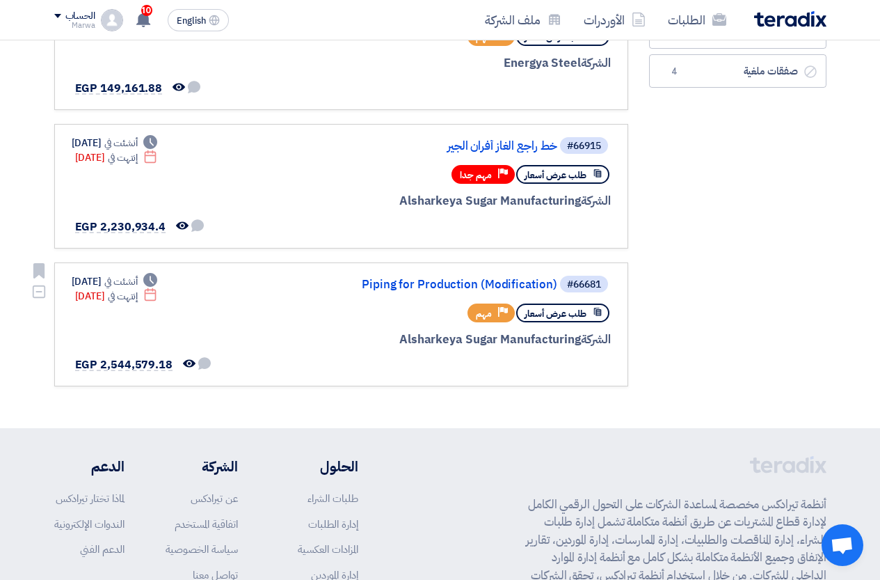
scroll to position [348, 0]
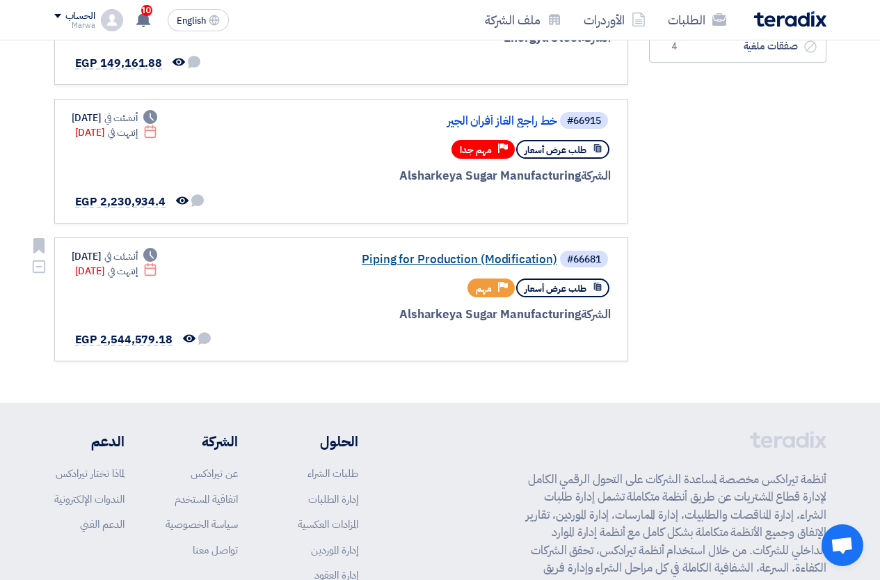
click at [394, 264] on link "Piping for Production (Modification)" at bounding box center [418, 259] width 278 height 13
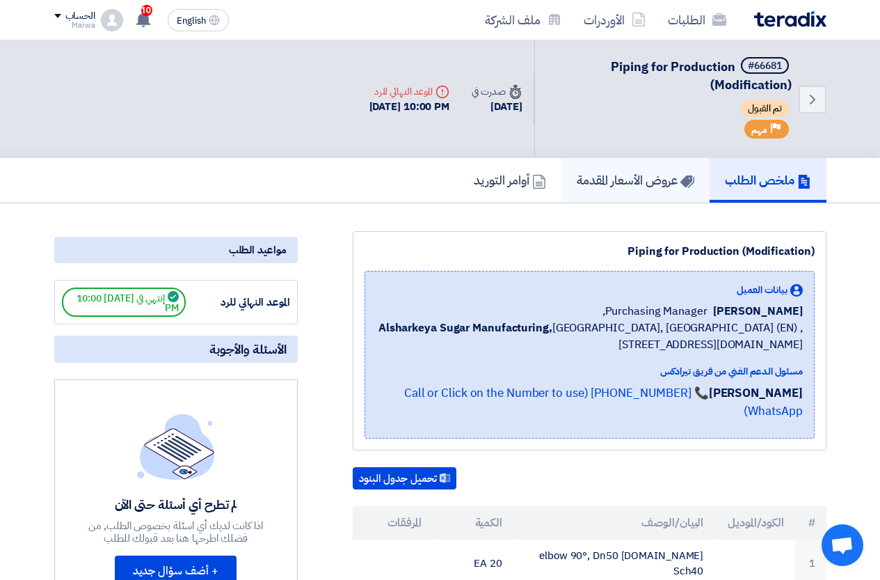
click at [652, 173] on h5 "عروض الأسعار المقدمة" at bounding box center [636, 180] width 118 height 16
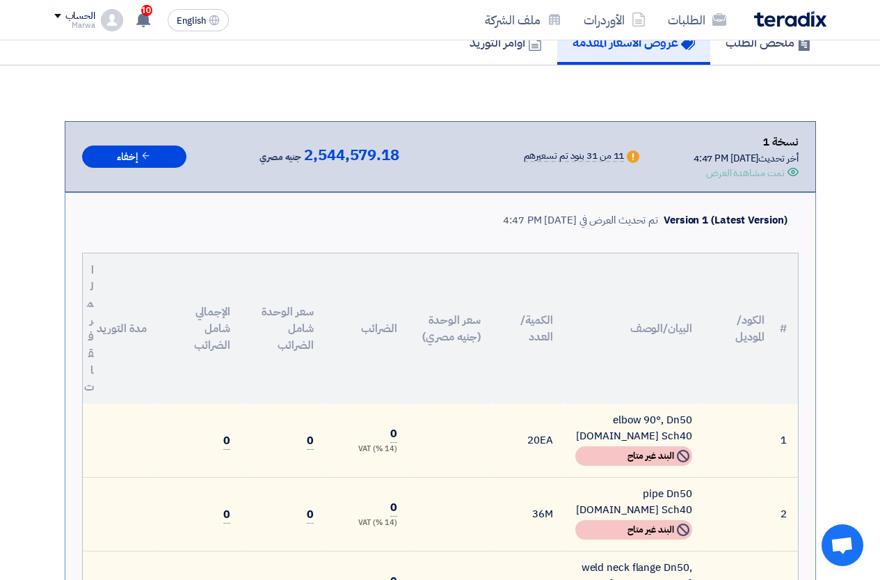
scroll to position [70, 0]
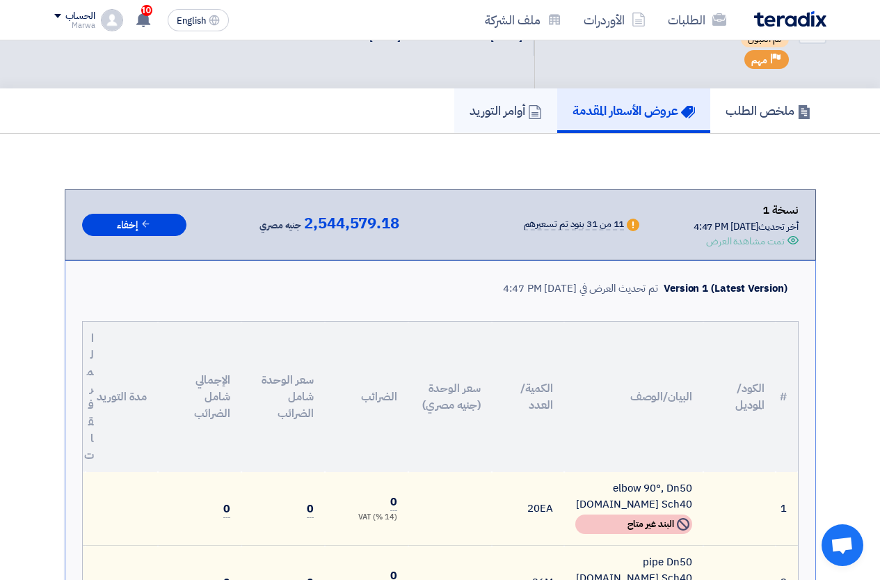
click at [503, 112] on h5 "أوامر التوريد" at bounding box center [506, 110] width 72 height 16
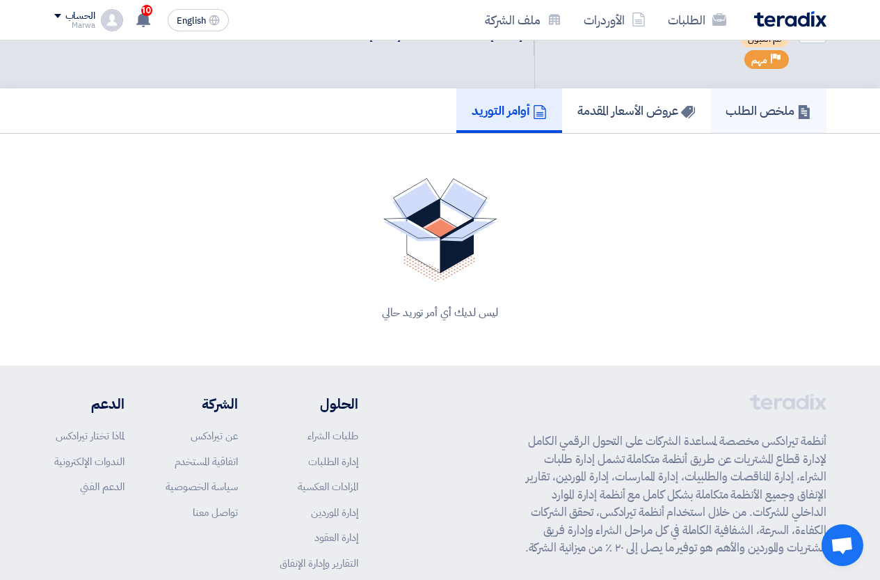
drag, startPoint x: 783, startPoint y: 88, endPoint x: 783, endPoint y: 99, distance: 11.2
click at [783, 96] on div "Back #66681 Piping for Production (Modification) تم القبول Priority مهم Time صد…" at bounding box center [440, 168] width 880 height 394
click at [782, 106] on h5 "ملخص الطلب" at bounding box center [769, 110] width 86 height 16
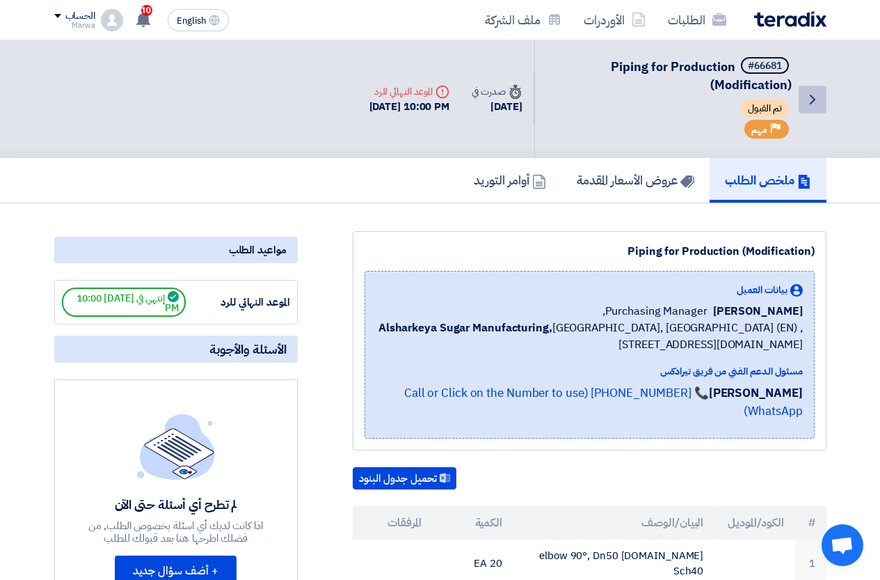
click at [810, 96] on icon "Back" at bounding box center [812, 99] width 17 height 17
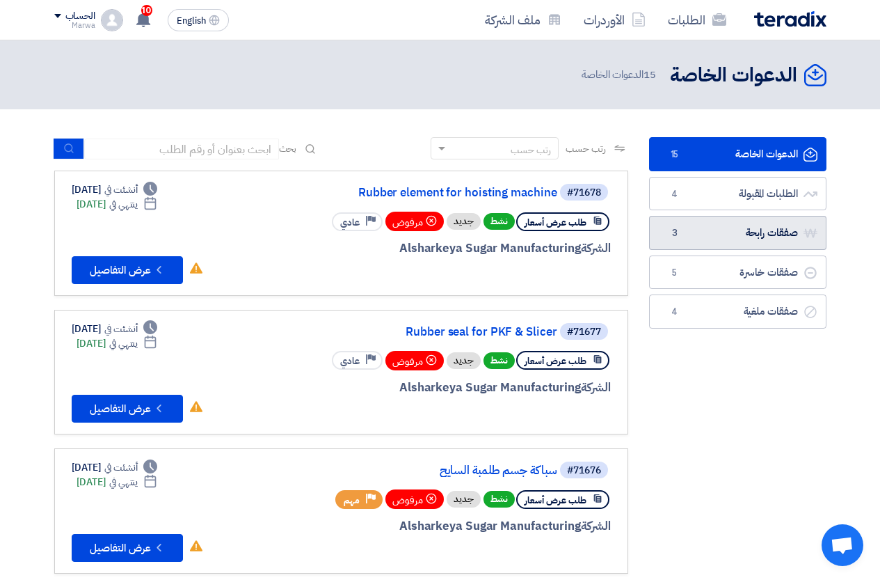
click at [727, 248] on link "صفقات رابحة صفقات رابحة 3" at bounding box center [737, 233] width 177 height 34
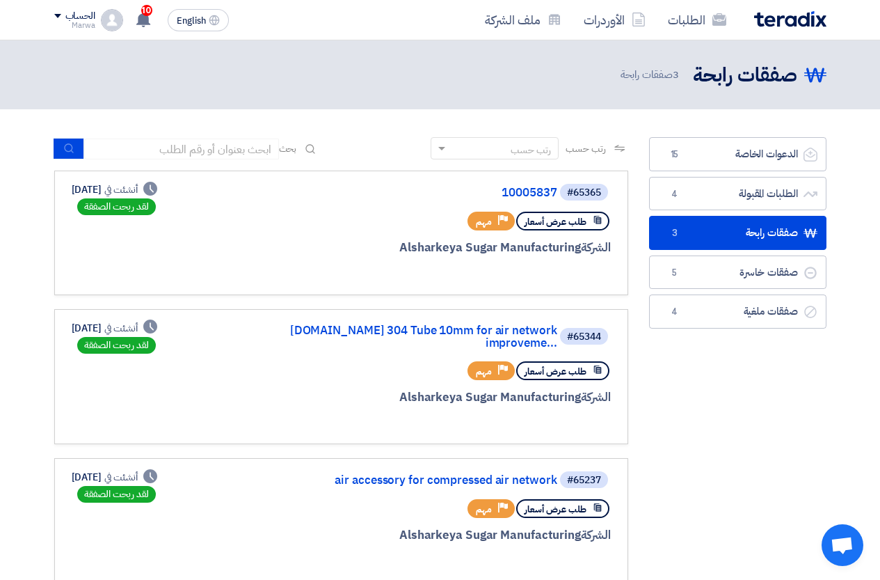
click at [438, 225] on div "طلب عرض أسعار Priority مهم" at bounding box center [443, 221] width 335 height 24
click at [540, 196] on link "10005837" at bounding box center [418, 192] width 278 height 13
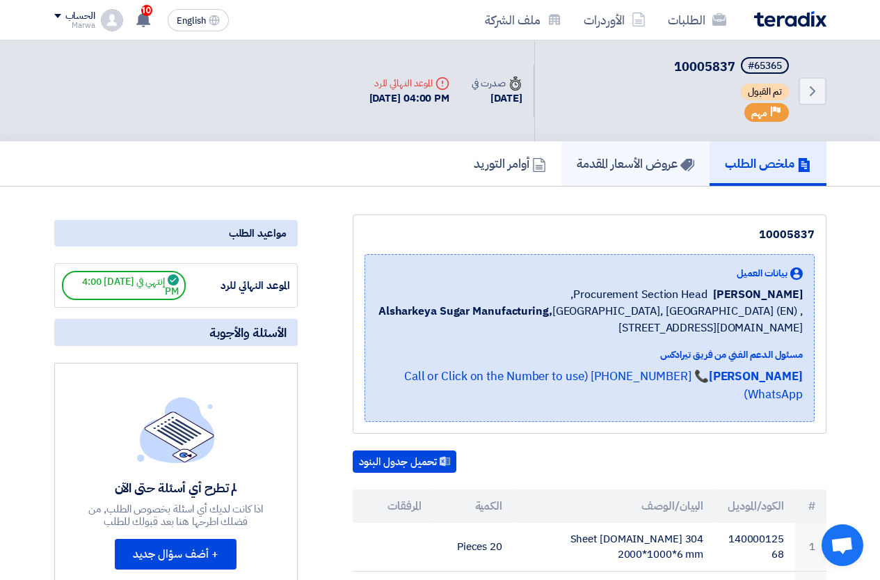
click at [637, 166] on h5 "عروض الأسعار المقدمة" at bounding box center [636, 163] width 118 height 16
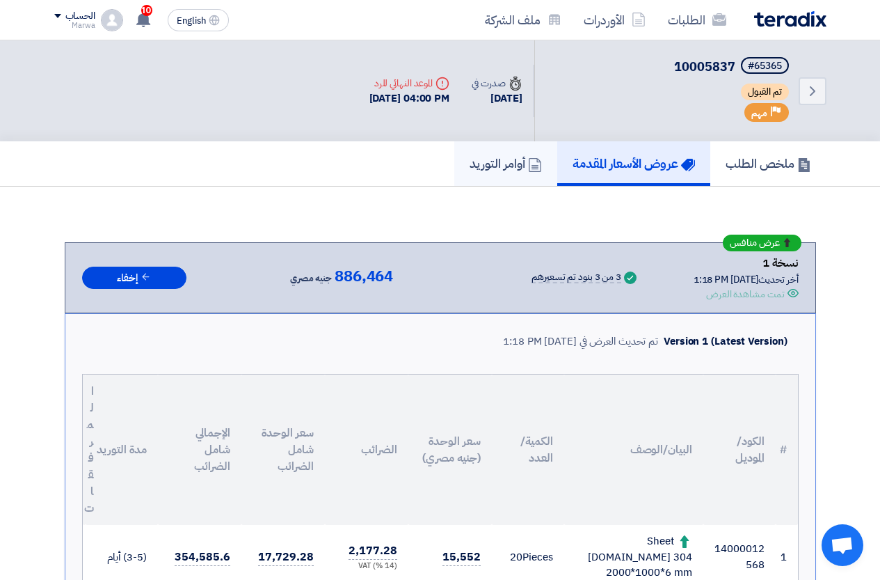
click at [515, 155] on h5 "أوامر التوريد" at bounding box center [506, 163] width 72 height 16
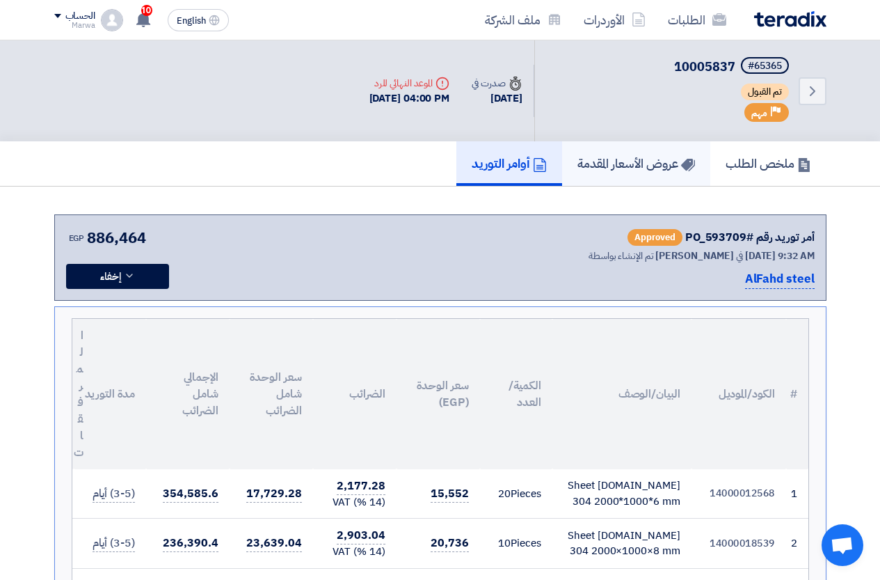
click at [632, 173] on link "عروض الأسعار المقدمة" at bounding box center [636, 163] width 148 height 45
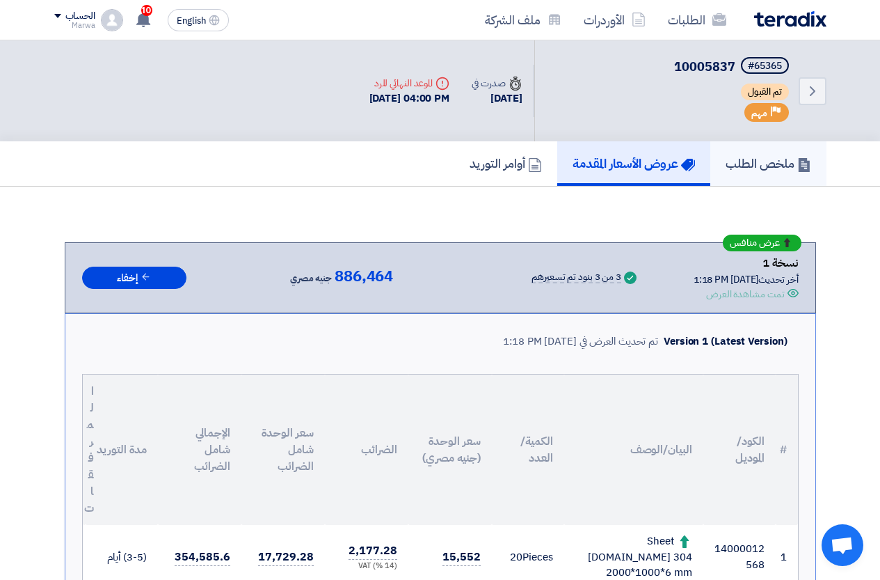
click at [758, 166] on h5 "ملخص الطلب" at bounding box center [769, 163] width 86 height 16
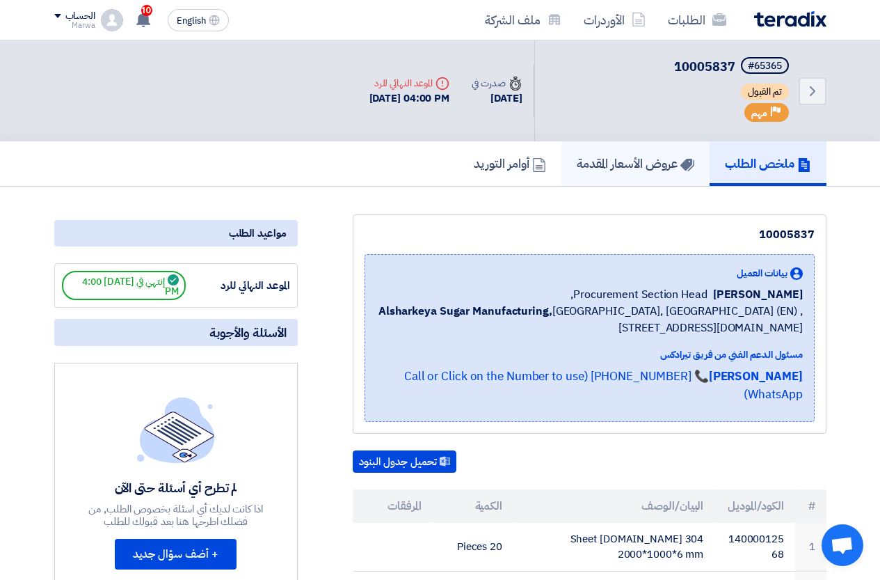
click at [624, 148] on link "عروض الأسعار المقدمة" at bounding box center [635, 163] width 148 height 45
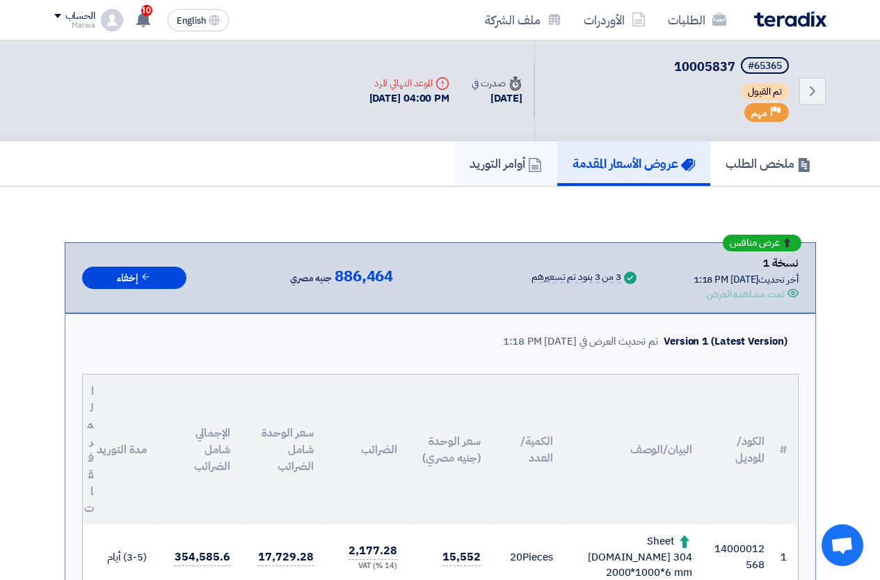
click at [500, 162] on h5 "أوامر التوريد" at bounding box center [506, 163] width 72 height 16
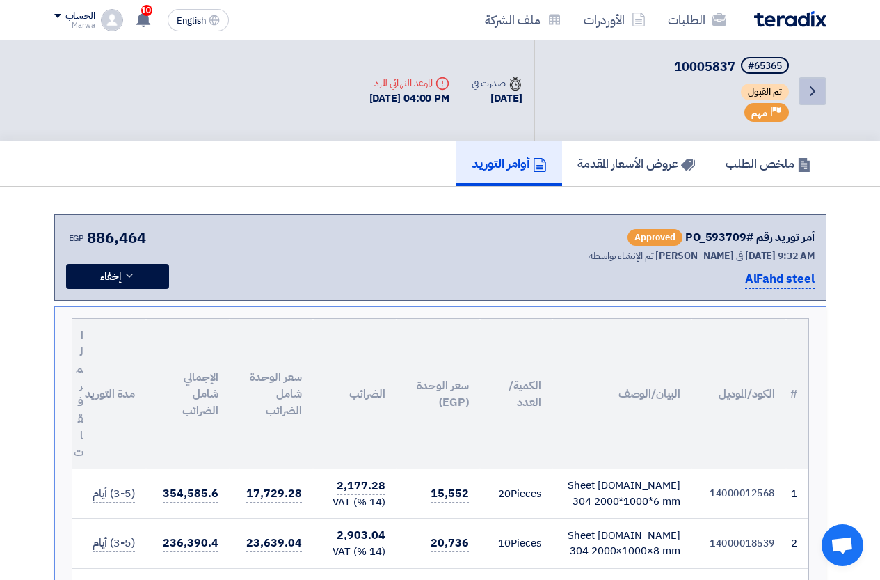
click at [819, 90] on icon "Back" at bounding box center [812, 91] width 17 height 17
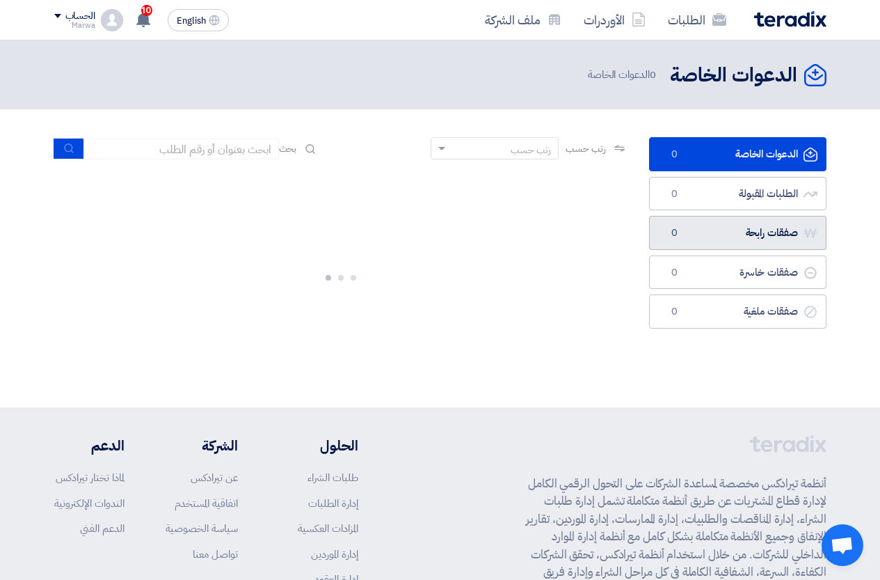
click at [725, 233] on link "صفقات رابحة صفقات رابحة 0" at bounding box center [737, 233] width 177 height 34
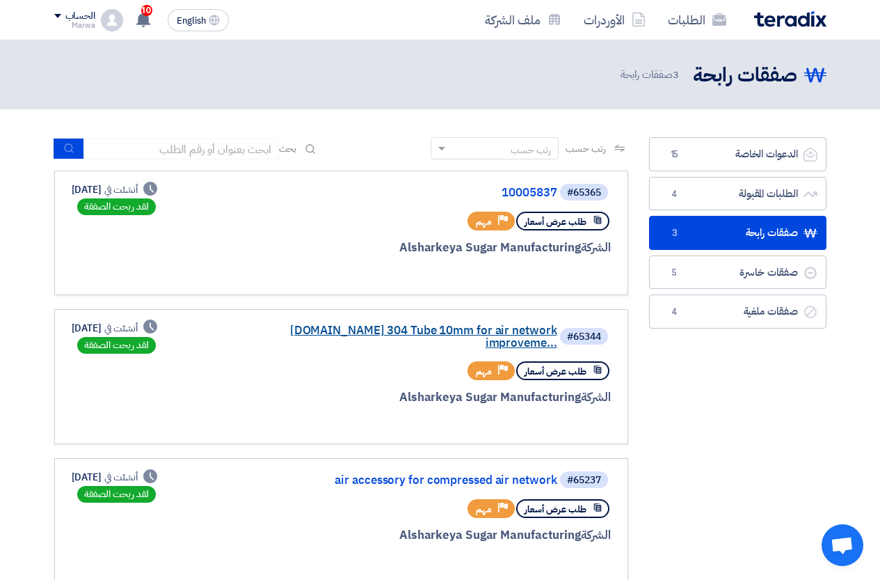
click at [353, 324] on link "[DOMAIN_NAME] 304 Tube 10mm for air network improveme..." at bounding box center [418, 336] width 278 height 25
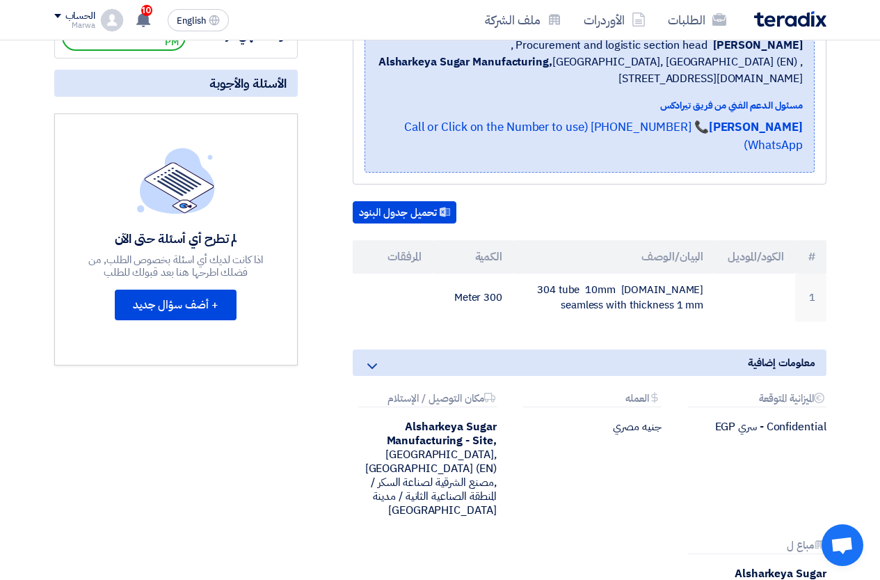
scroll to position [278, 0]
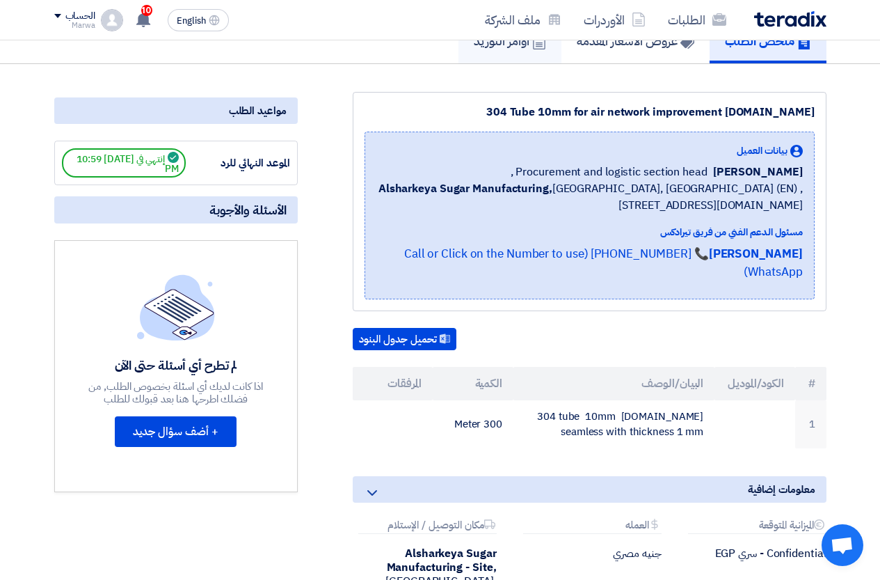
click at [514, 51] on link "أوامر التوريد" at bounding box center [510, 41] width 103 height 45
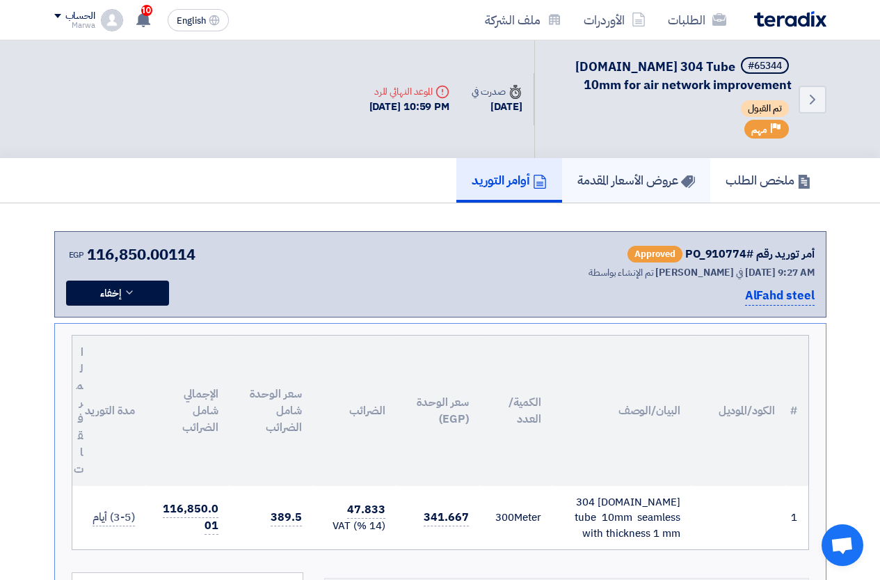
click at [632, 174] on h5 "عروض الأسعار المقدمة" at bounding box center [636, 180] width 118 height 16
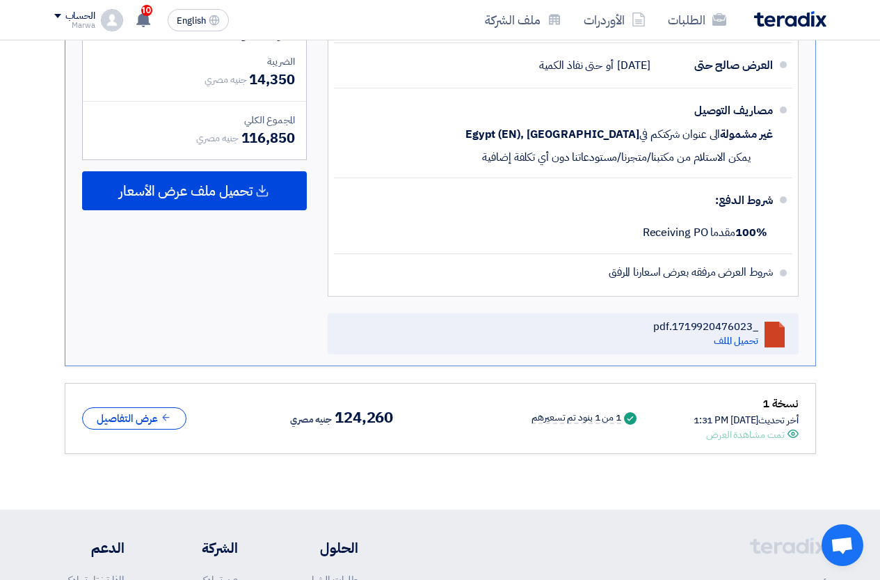
scroll to position [696, 0]
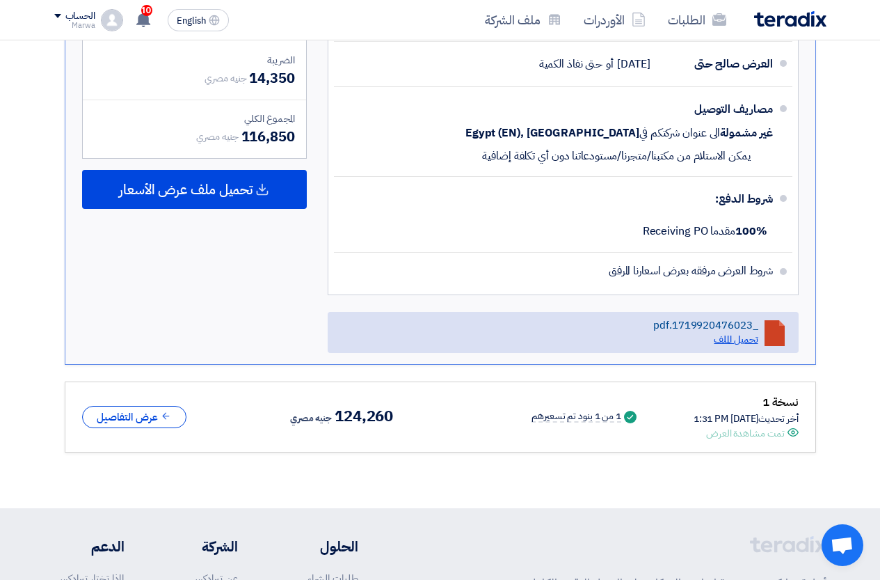
click at [744, 332] on link "تحميل الملف" at bounding box center [736, 339] width 44 height 15
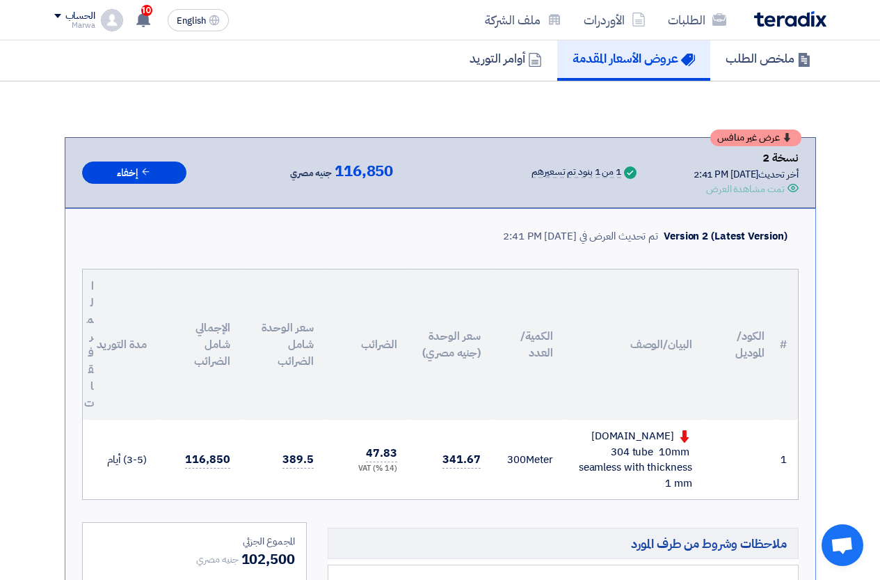
scroll to position [0, 0]
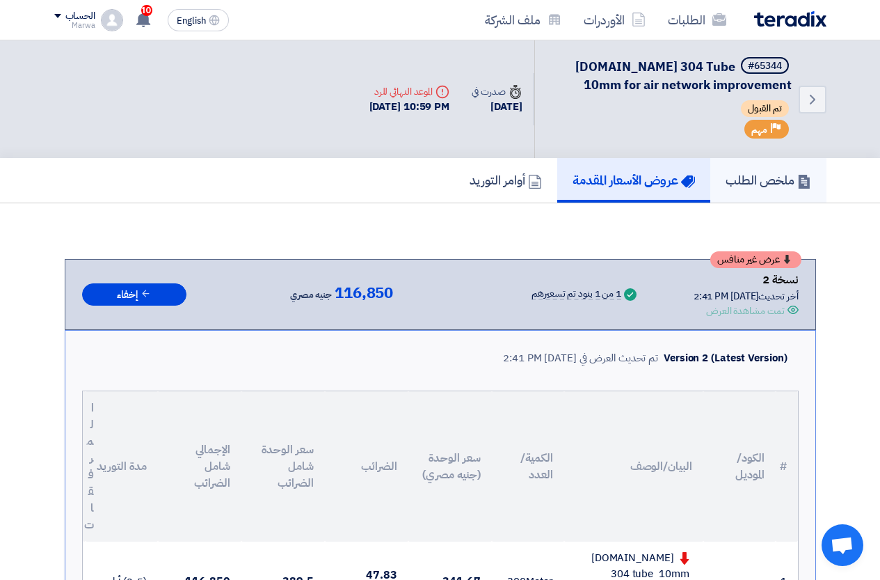
click at [732, 183] on h5 "ملخص الطلب" at bounding box center [769, 180] width 86 height 16
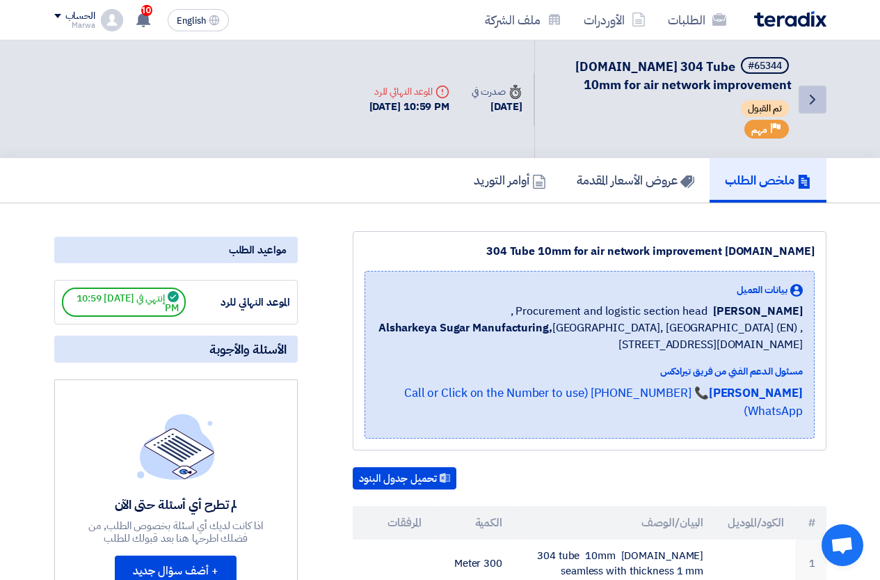
click at [812, 102] on use at bounding box center [813, 100] width 6 height 10
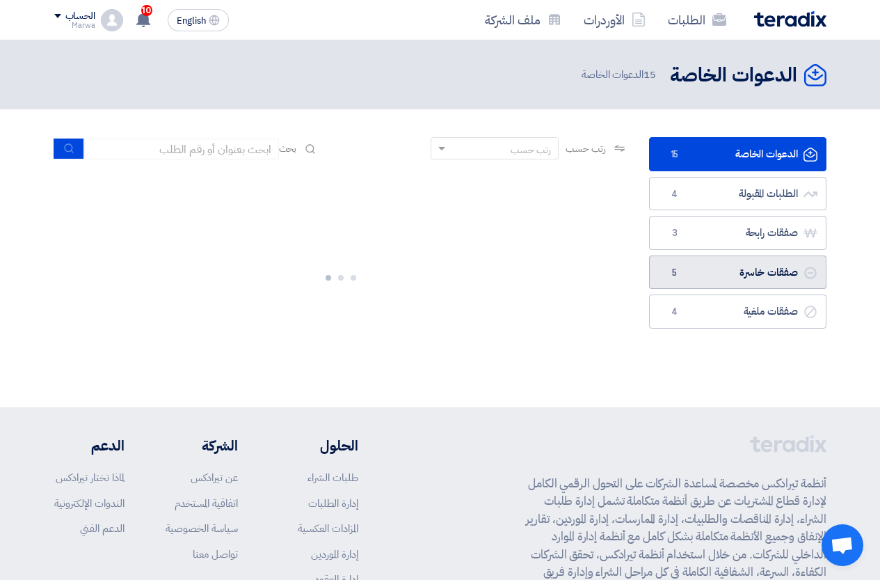
click at [777, 276] on link "صفقات خاسرة صفقات خاسرة 5" at bounding box center [737, 272] width 177 height 34
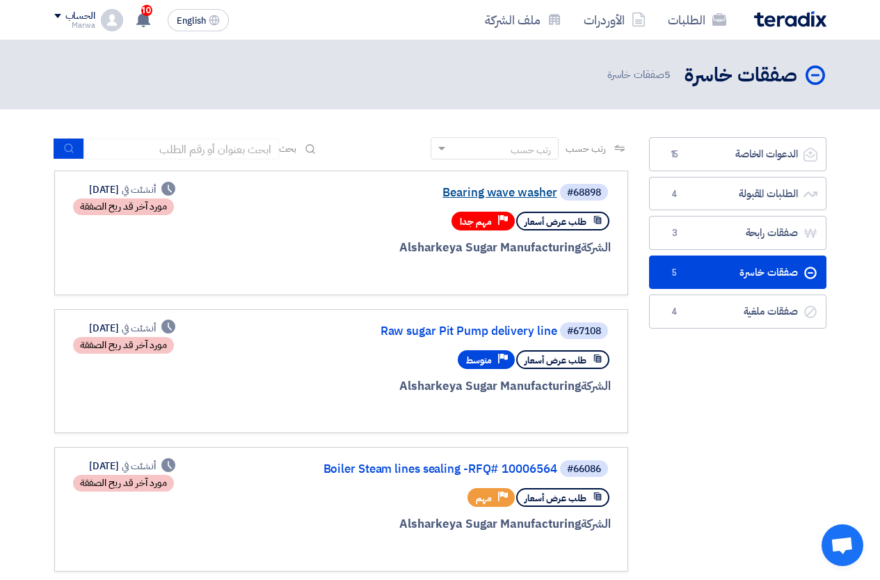
click at [522, 189] on link "Bearing wave washer" at bounding box center [418, 192] width 278 height 13
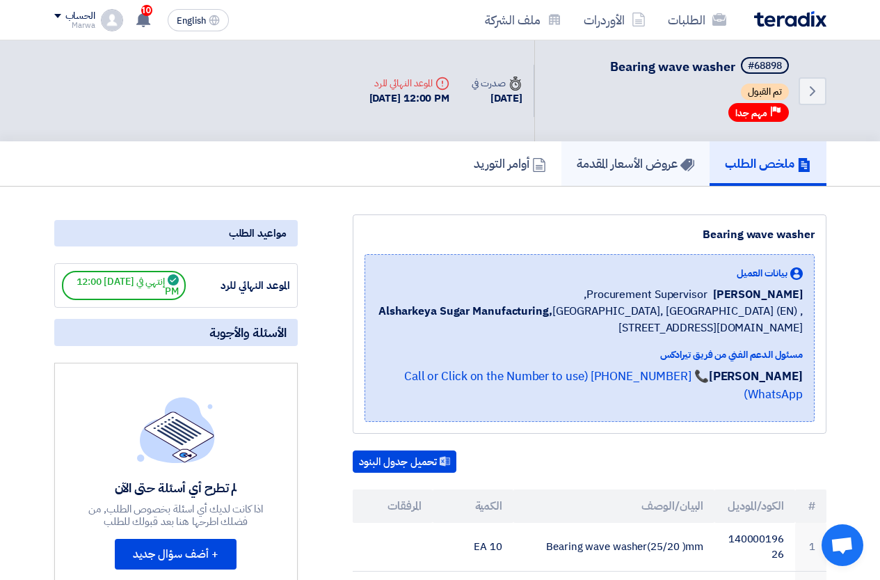
drag, startPoint x: 617, startPoint y: 164, endPoint x: 625, endPoint y: 193, distance: 30.2
click at [618, 164] on h5 "عروض الأسعار المقدمة" at bounding box center [636, 163] width 118 height 16
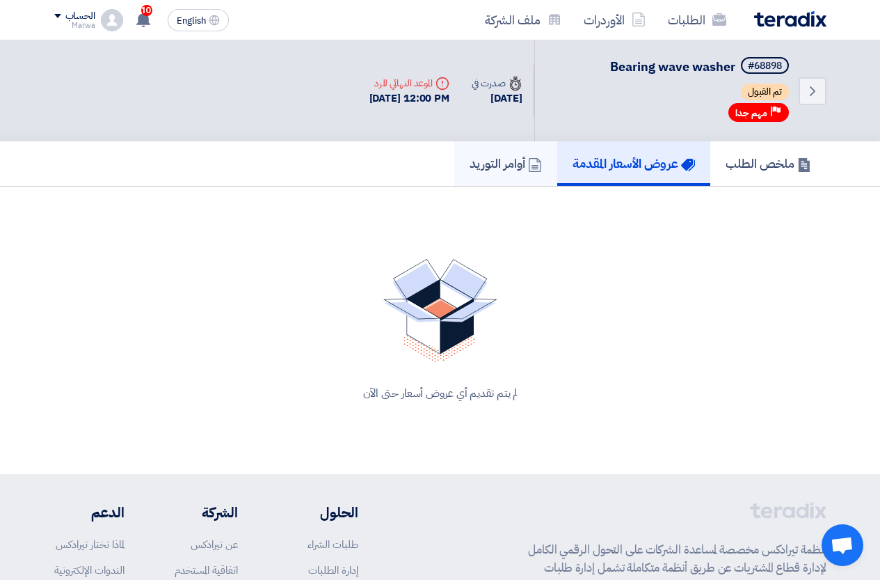
drag, startPoint x: 492, startPoint y: 159, endPoint x: 516, endPoint y: 164, distance: 24.2
click at [493, 159] on h5 "أوامر التوريد" at bounding box center [506, 163] width 72 height 16
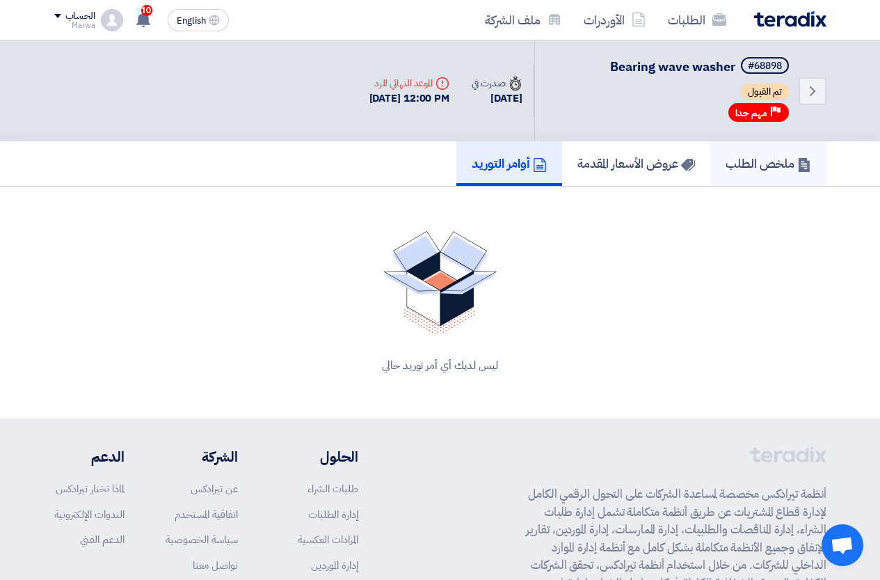
click at [754, 159] on h5 "ملخص الطلب" at bounding box center [769, 163] width 86 height 16
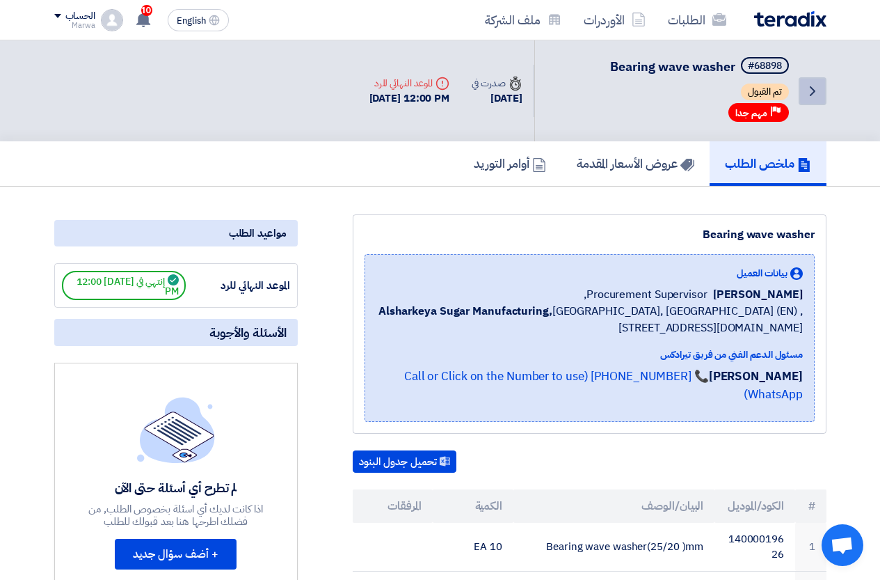
click at [815, 87] on icon "Back" at bounding box center [812, 91] width 17 height 17
